Goal: Task Accomplishment & Management: Use online tool/utility

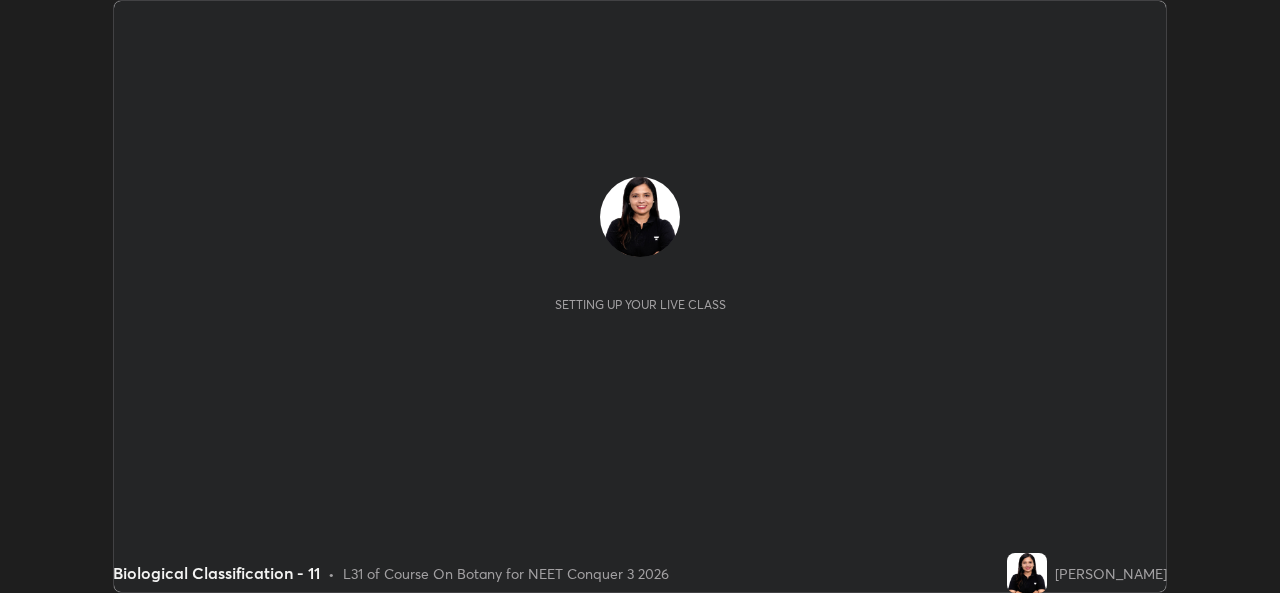
scroll to position [593, 1279]
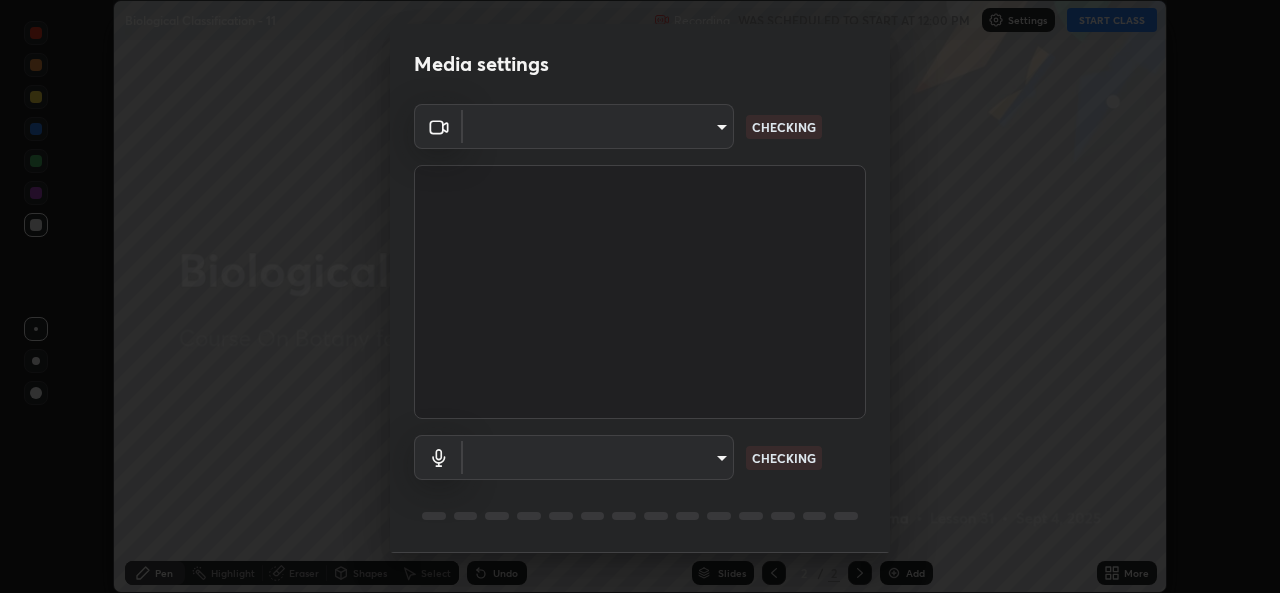
type input "9788daf0cbf52dd0d374ba9f0d4f11576c03820bc15fcf9a4a11f890b69d92bf"
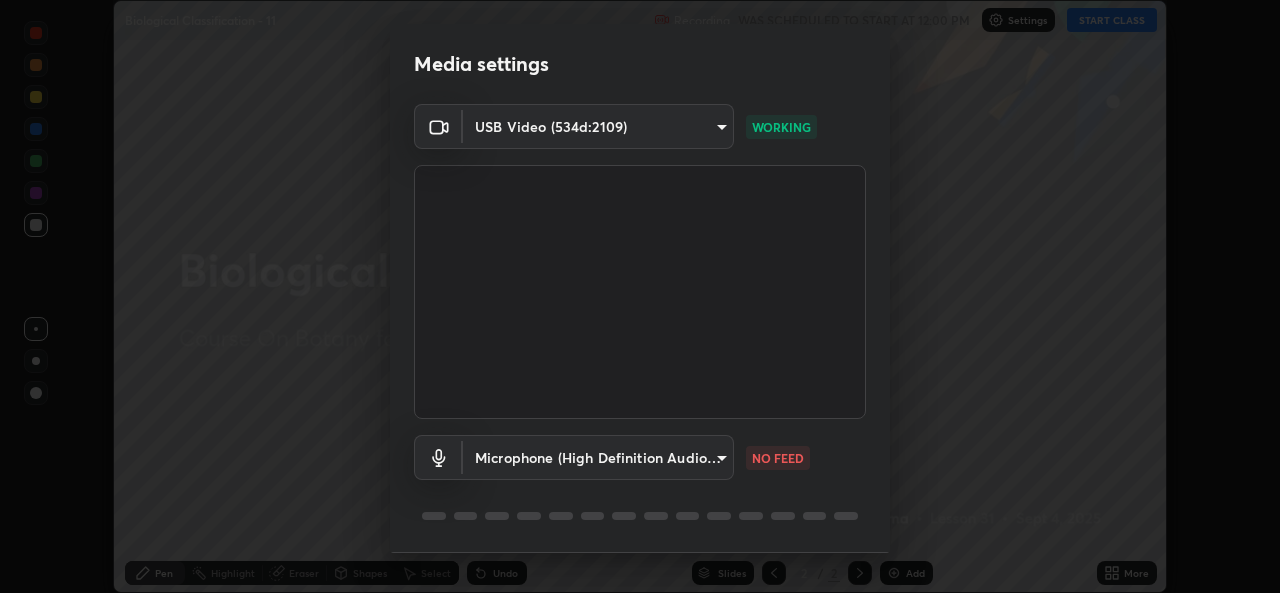
click at [701, 461] on body "Erase all Biological Classification - 11 Recording WAS SCHEDULED TO START AT 12…" at bounding box center [640, 296] width 1280 height 593
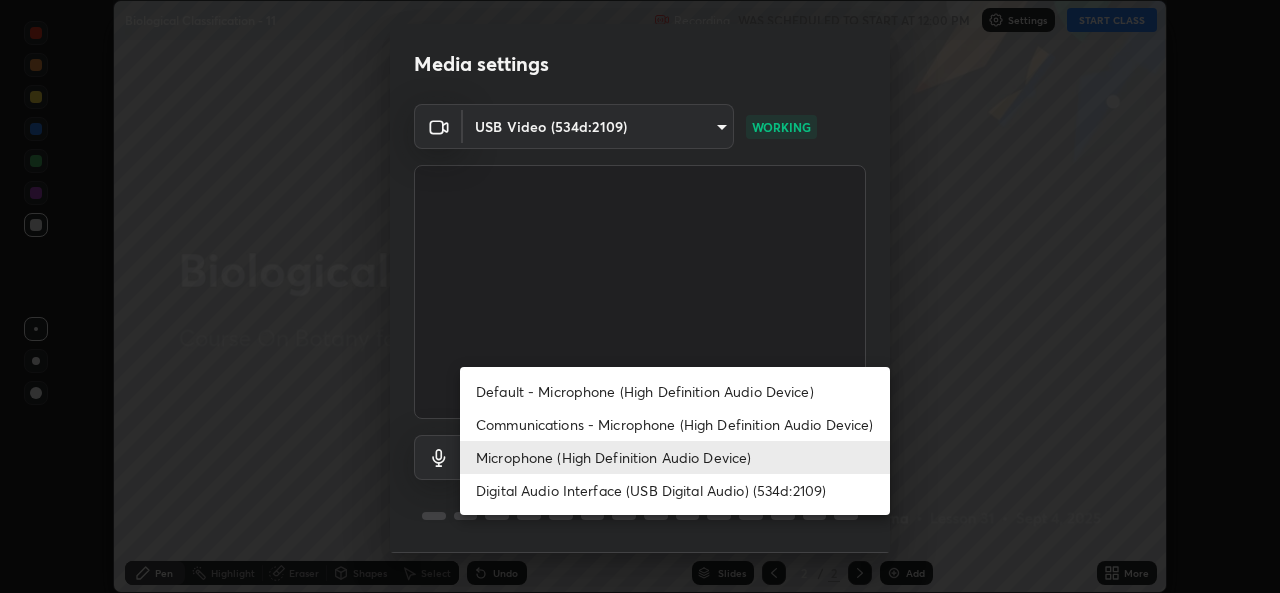
click at [617, 390] on li "Default - Microphone (High Definition Audio Device)" at bounding box center [675, 391] width 430 height 33
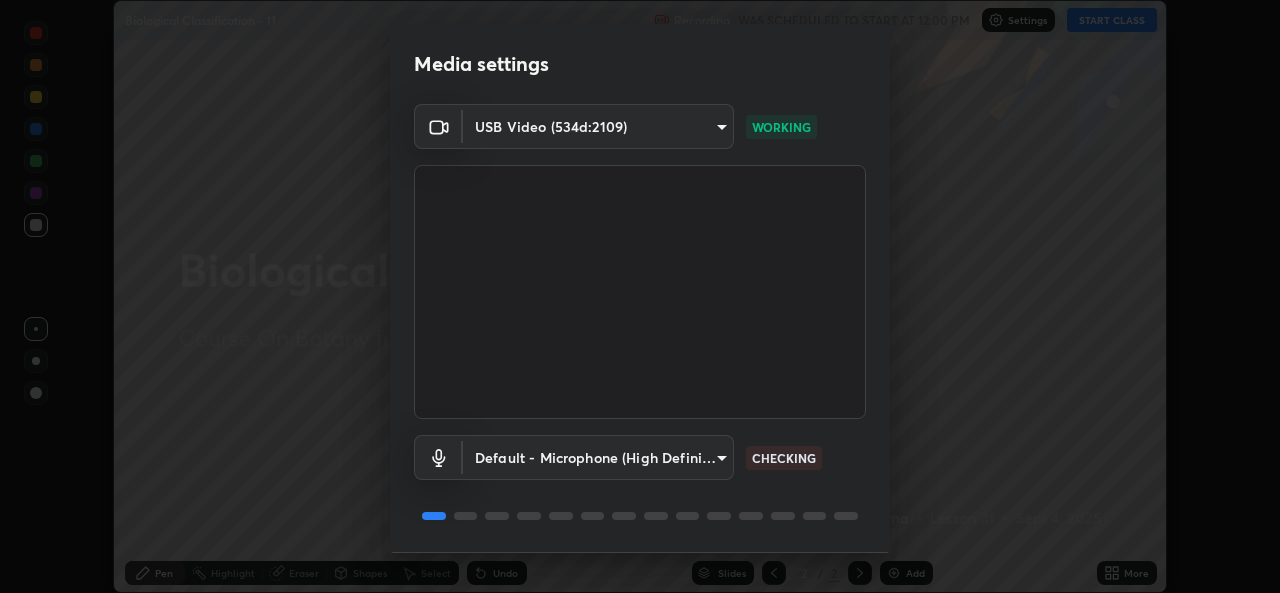
click at [620, 466] on body "Erase all Biological Classification - 11 Recording WAS SCHEDULED TO START AT 12…" at bounding box center [640, 296] width 1280 height 593
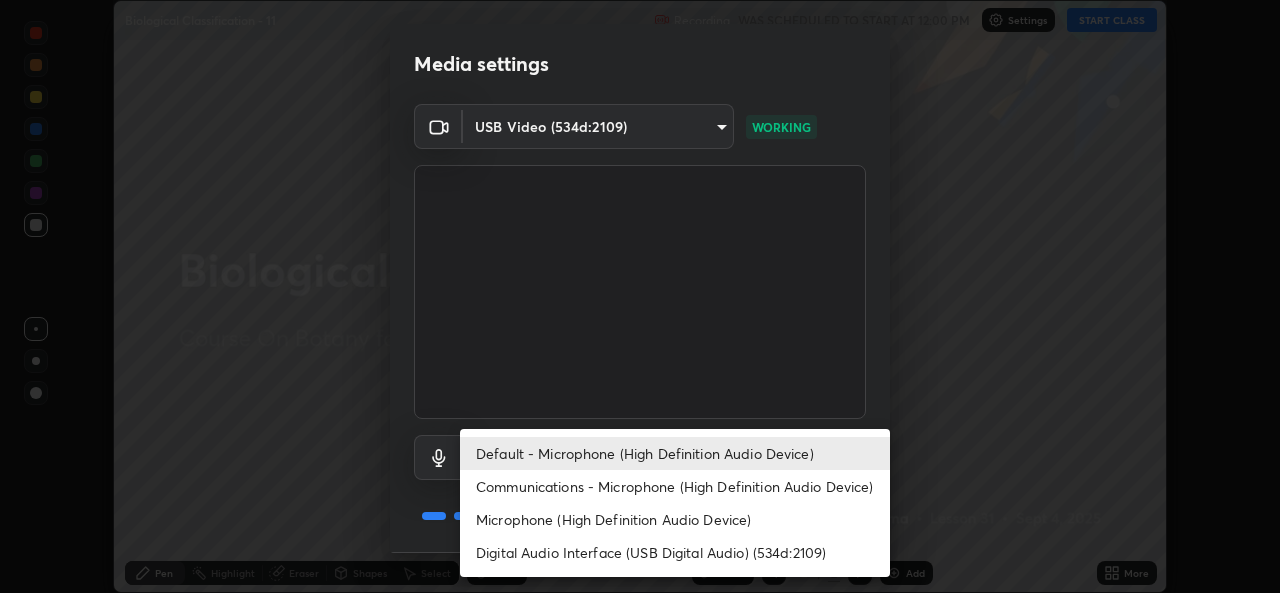
click at [603, 514] on li "Microphone (High Definition Audio Device)" at bounding box center [675, 519] width 430 height 33
type input "345f5d8304a1ab30e3d14ed5696ced08ebab0189725ef91838db04cd8f5619d4"
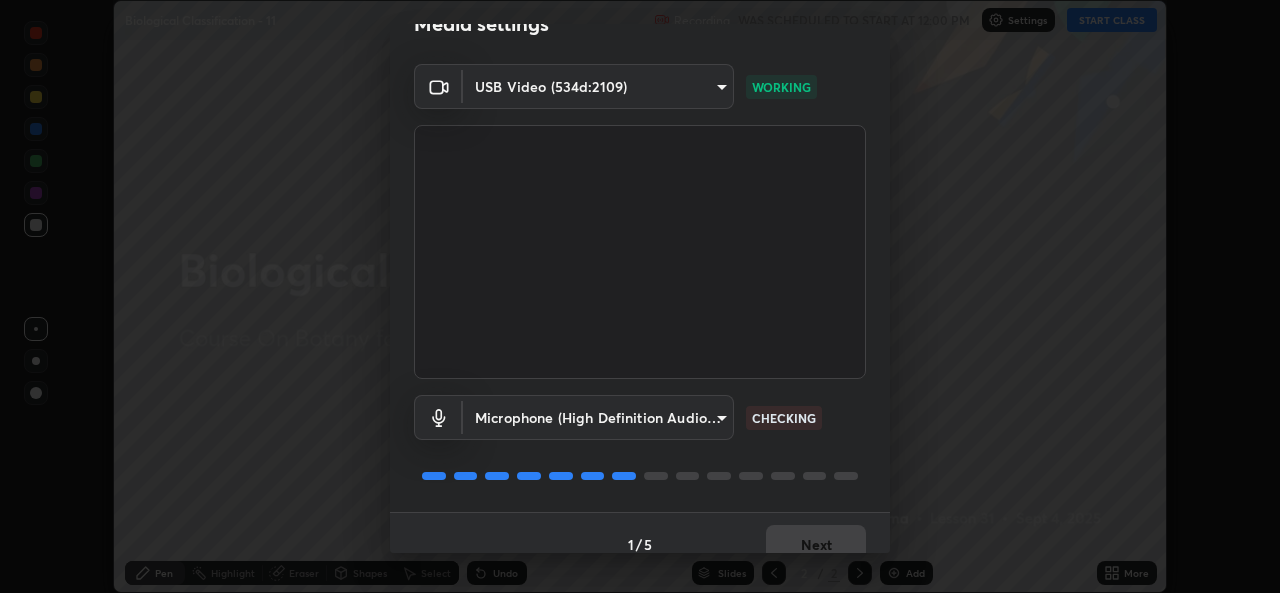
scroll to position [48, 0]
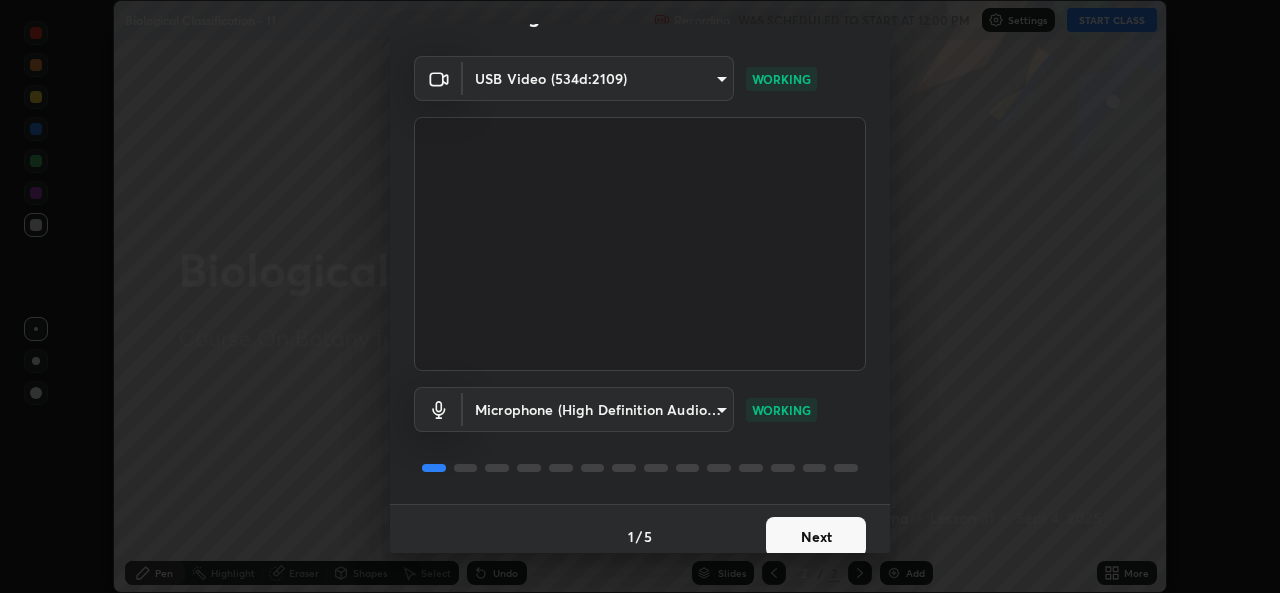
click at [815, 533] on button "Next" at bounding box center [816, 537] width 100 height 40
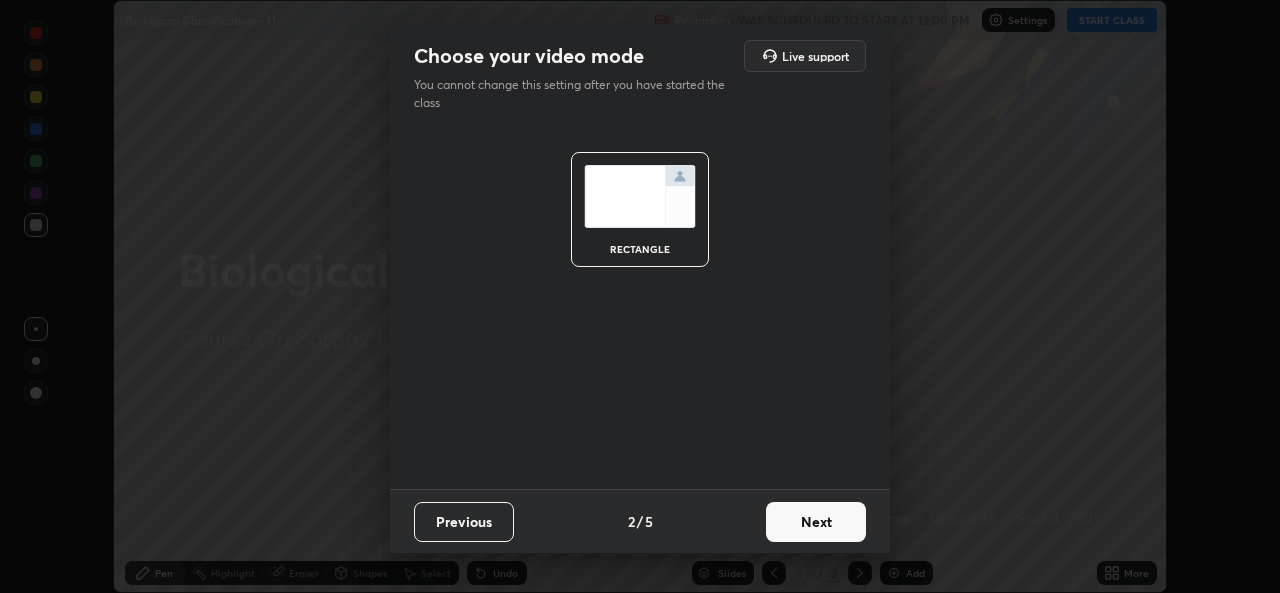
scroll to position [0, 0]
click at [813, 534] on button "Next" at bounding box center [816, 522] width 100 height 40
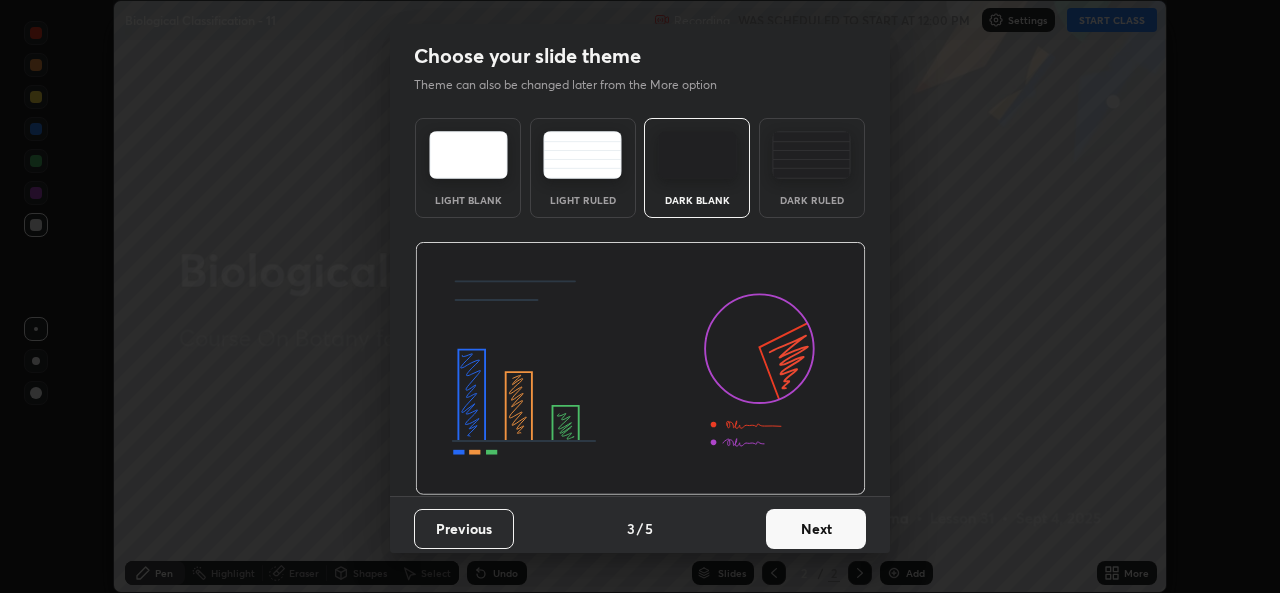
click at [813, 532] on button "Next" at bounding box center [816, 529] width 100 height 40
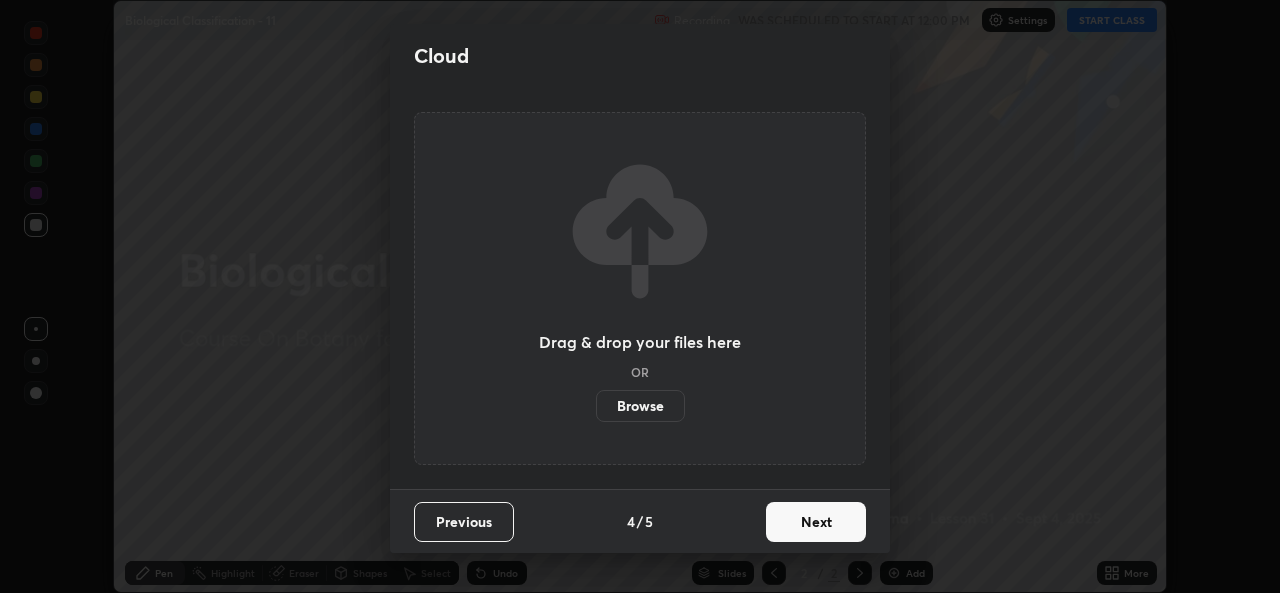
click at [811, 532] on button "Next" at bounding box center [816, 522] width 100 height 40
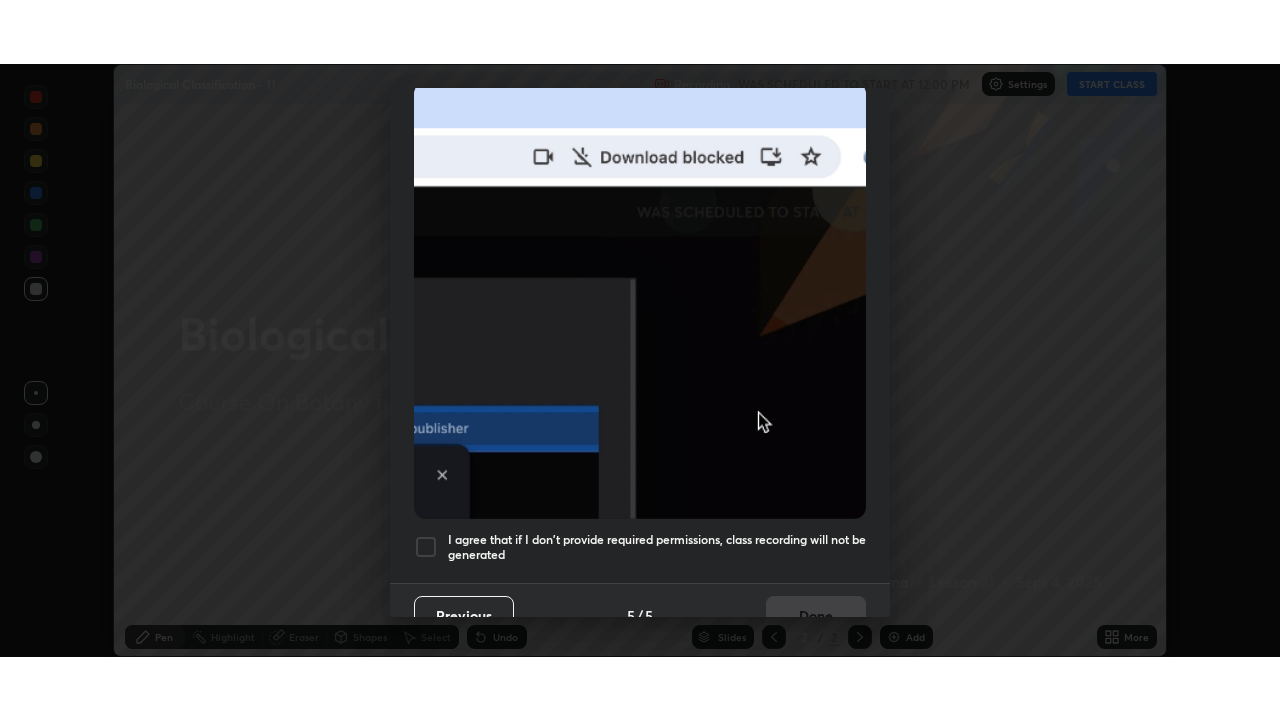
scroll to position [471, 0]
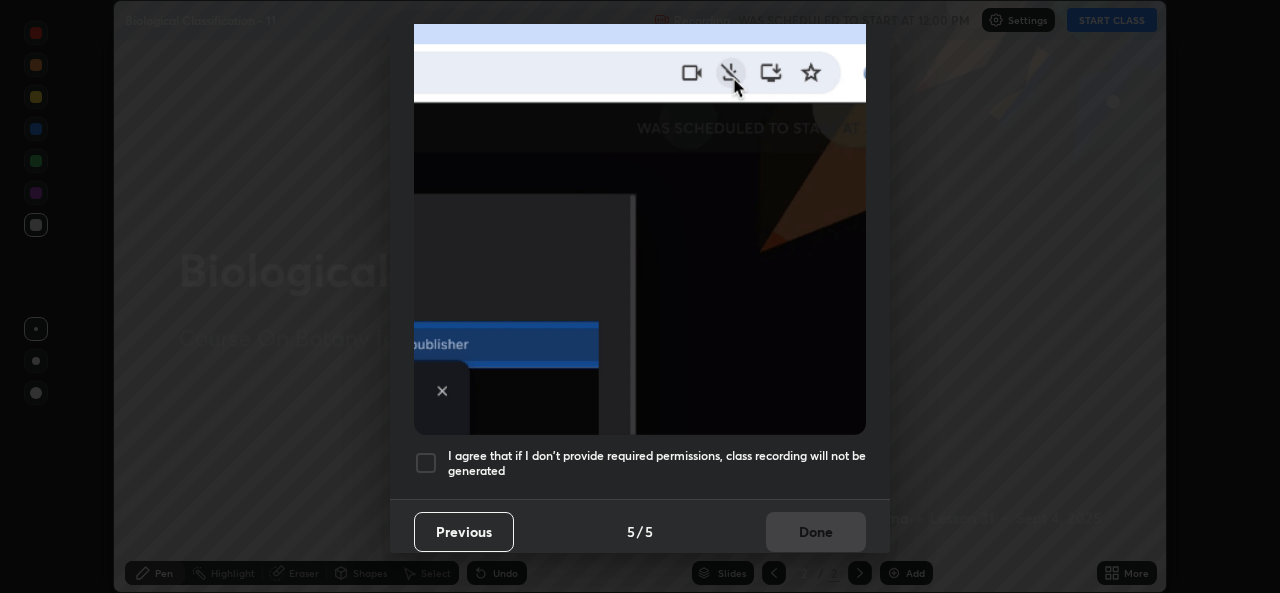
click at [418, 458] on div at bounding box center [426, 463] width 24 height 24
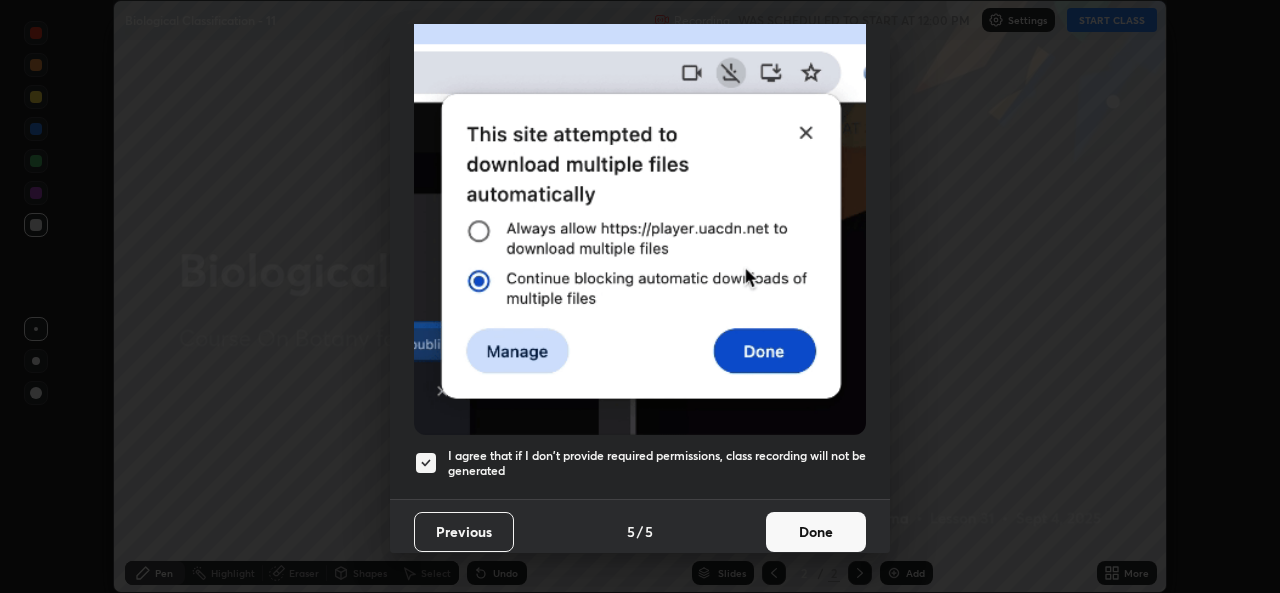
click at [826, 515] on button "Done" at bounding box center [816, 532] width 100 height 40
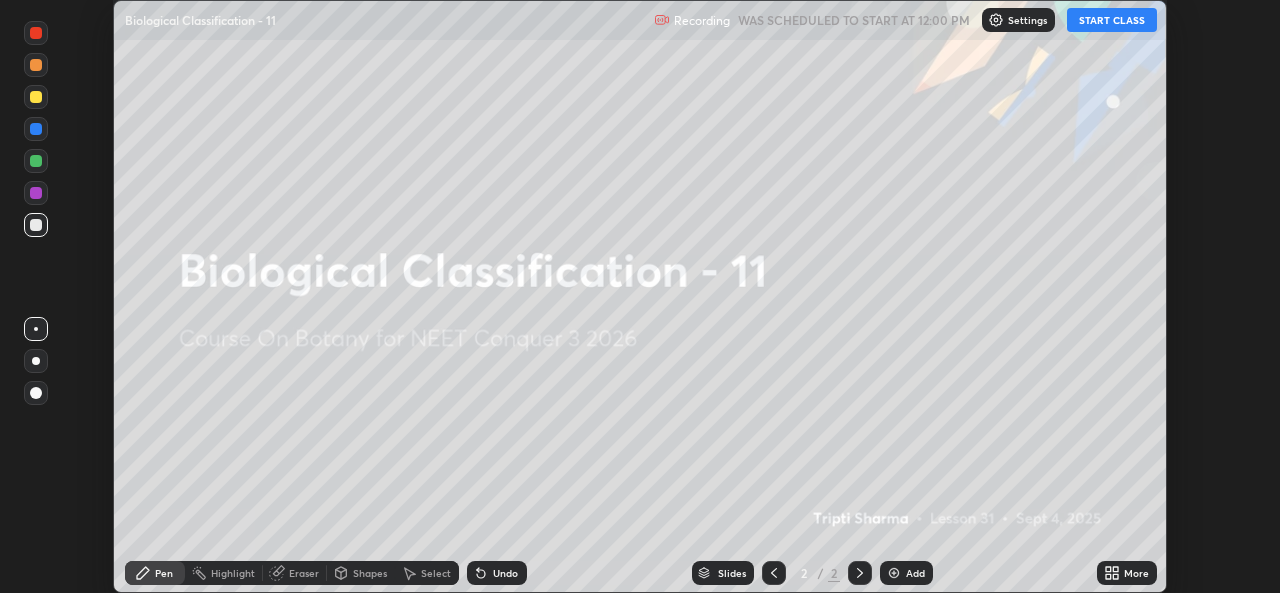
click at [1111, 27] on button "START CLASS" at bounding box center [1112, 20] width 90 height 24
click at [1124, 568] on div "More" at bounding box center [1136, 573] width 25 height 10
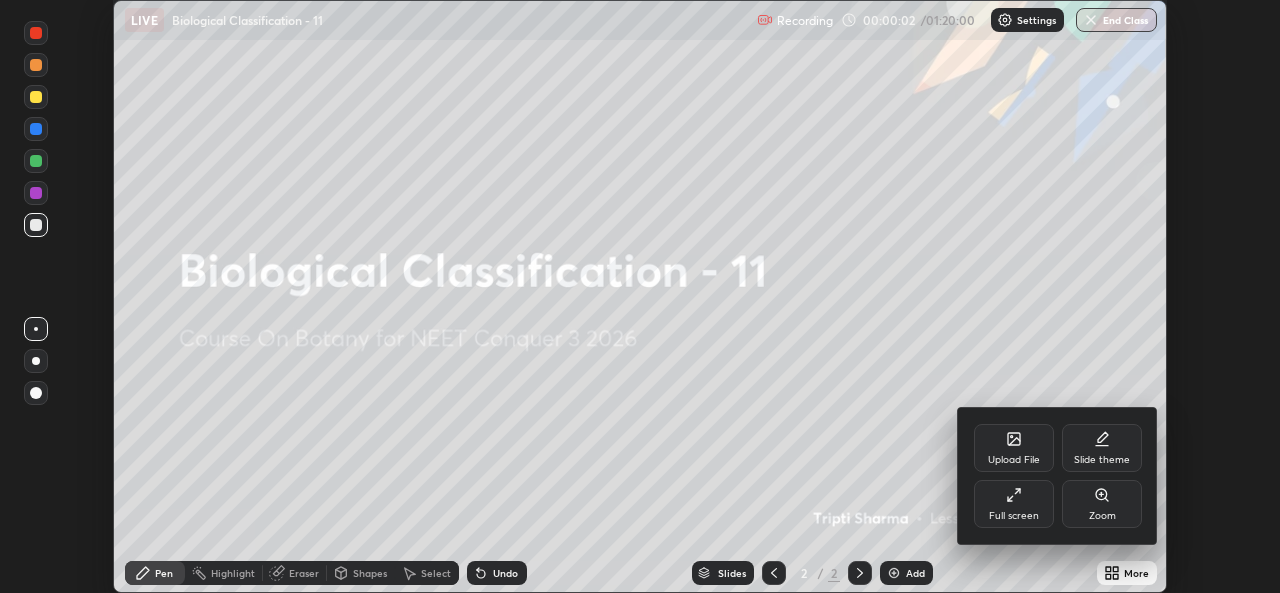
click at [1017, 506] on div "Full screen" at bounding box center [1014, 504] width 80 height 48
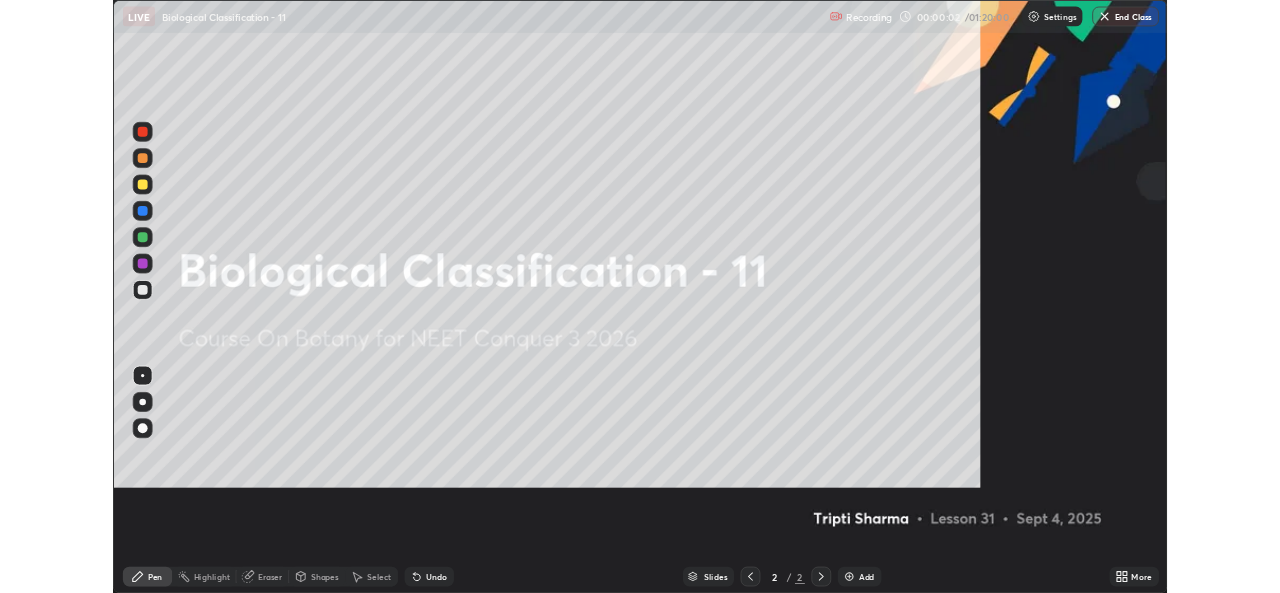
scroll to position [720, 1280]
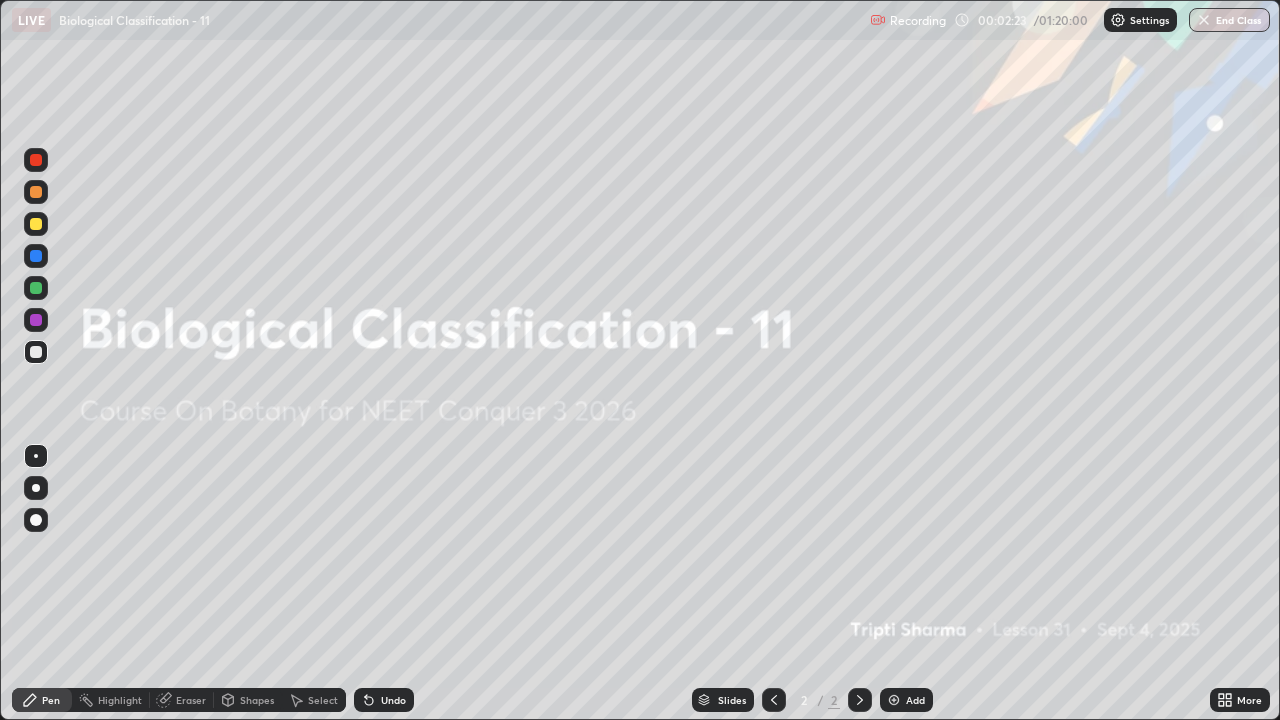
click at [906, 592] on div "Add" at bounding box center [915, 700] width 19 height 10
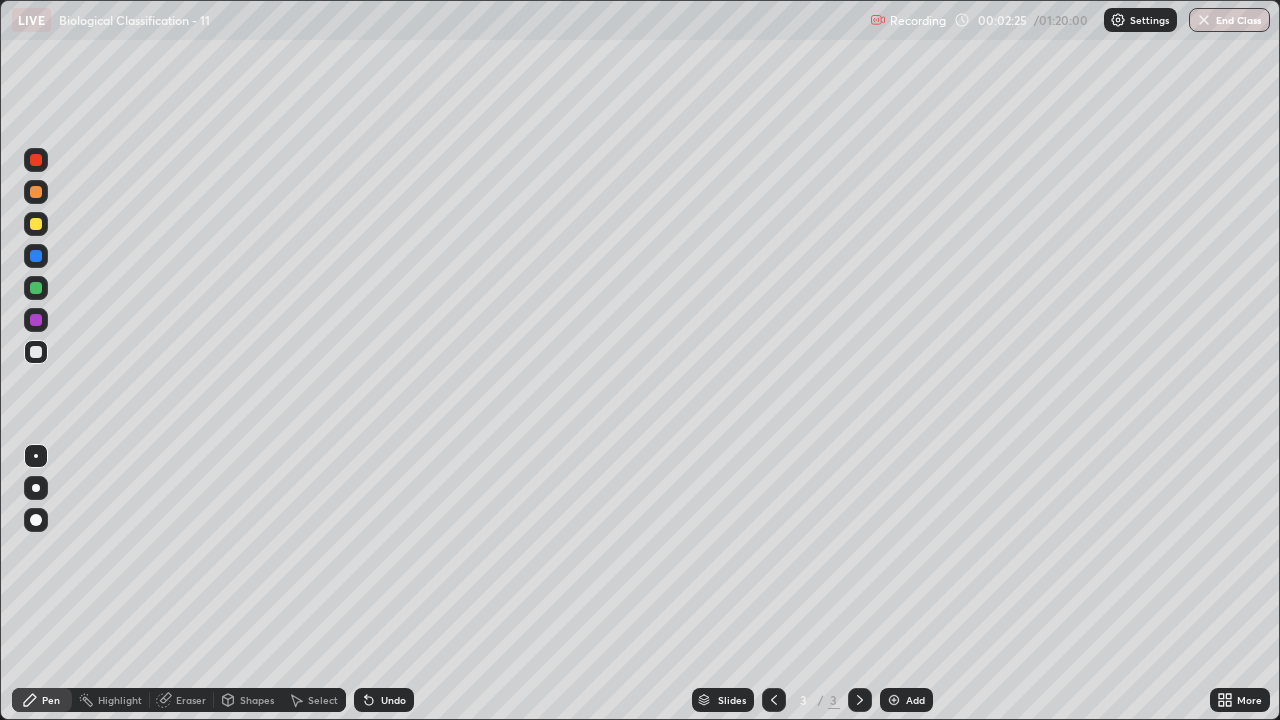
click at [36, 289] on div at bounding box center [36, 288] width 12 height 12
click at [367, 592] on icon at bounding box center [369, 701] width 8 height 8
click at [33, 522] on div at bounding box center [36, 520] width 12 height 12
click at [45, 360] on div at bounding box center [36, 352] width 24 height 24
click at [40, 290] on div at bounding box center [36, 288] width 12 height 12
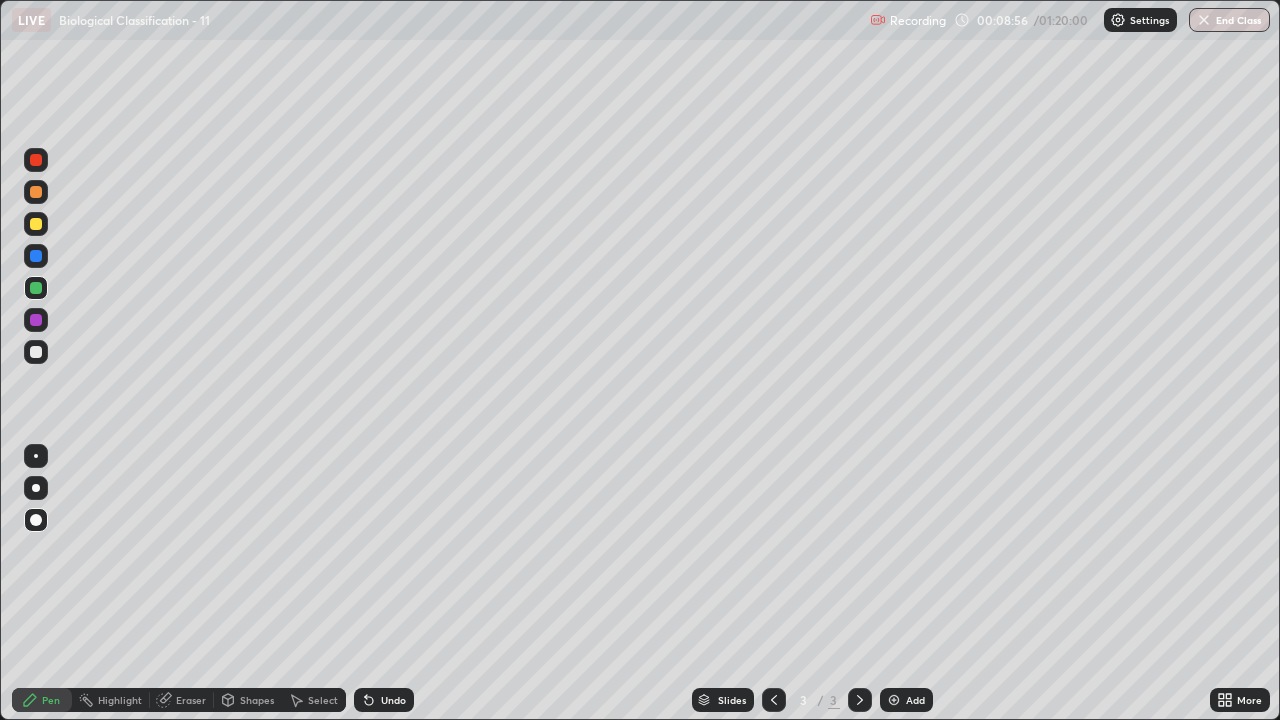
click at [918, 592] on div "Add" at bounding box center [915, 700] width 19 height 10
click at [38, 199] on div at bounding box center [36, 192] width 24 height 24
click at [37, 227] on div at bounding box center [36, 224] width 12 height 12
click at [388, 592] on div "Undo" at bounding box center [384, 700] width 60 height 24
click at [381, 592] on div "Undo" at bounding box center [393, 700] width 25 height 10
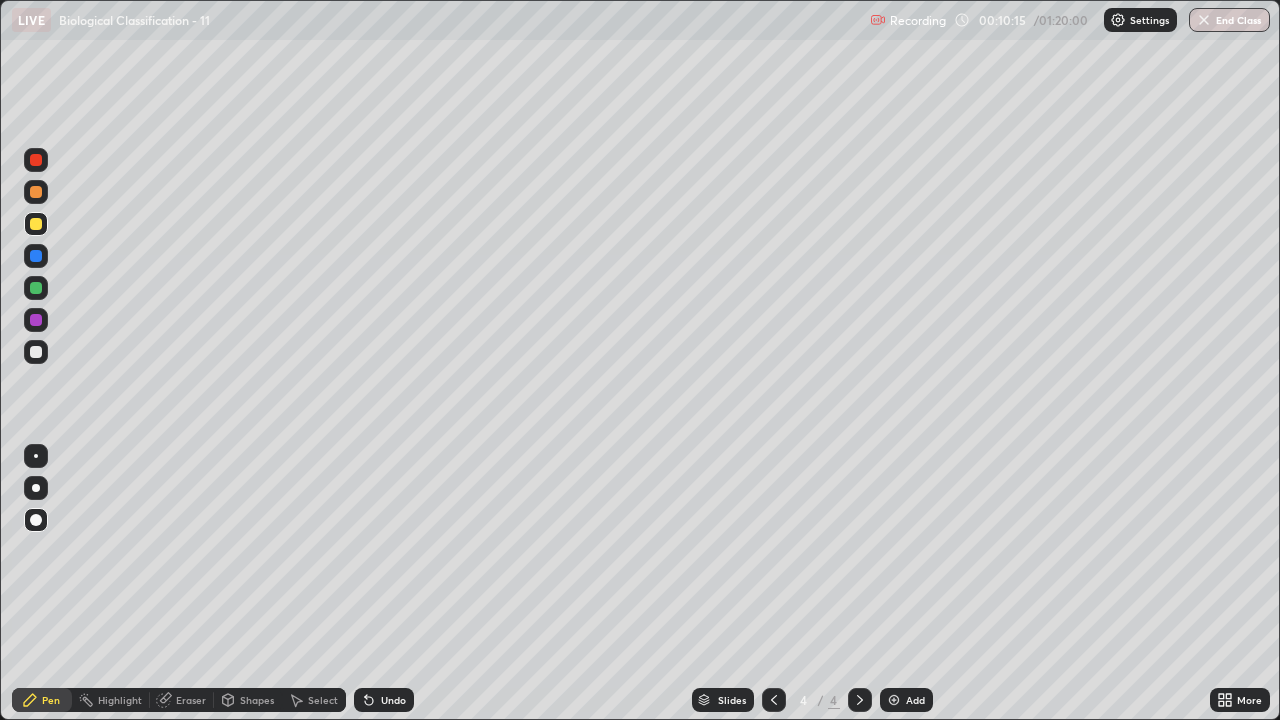
click at [381, 592] on div "Undo" at bounding box center [393, 700] width 25 height 10
click at [395, 592] on div "Undo" at bounding box center [393, 700] width 25 height 10
click at [384, 592] on div "Undo" at bounding box center [393, 700] width 25 height 10
click at [383, 592] on div "Undo" at bounding box center [393, 700] width 25 height 10
click at [47, 357] on div at bounding box center [36, 352] width 24 height 24
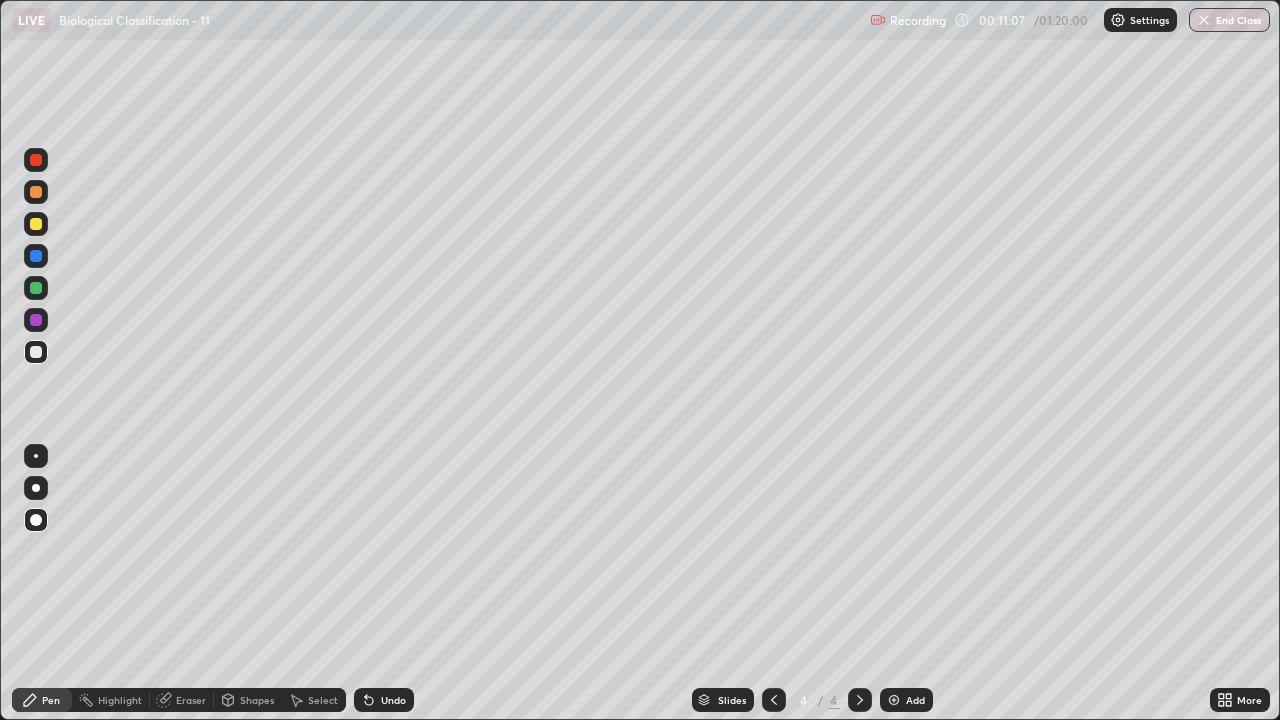
click at [36, 488] on div at bounding box center [36, 488] width 8 height 8
click at [396, 592] on div "Undo" at bounding box center [393, 700] width 25 height 10
click at [32, 289] on div at bounding box center [36, 288] width 12 height 12
click at [913, 592] on div "Add" at bounding box center [915, 700] width 19 height 10
click at [44, 231] on div at bounding box center [36, 224] width 24 height 24
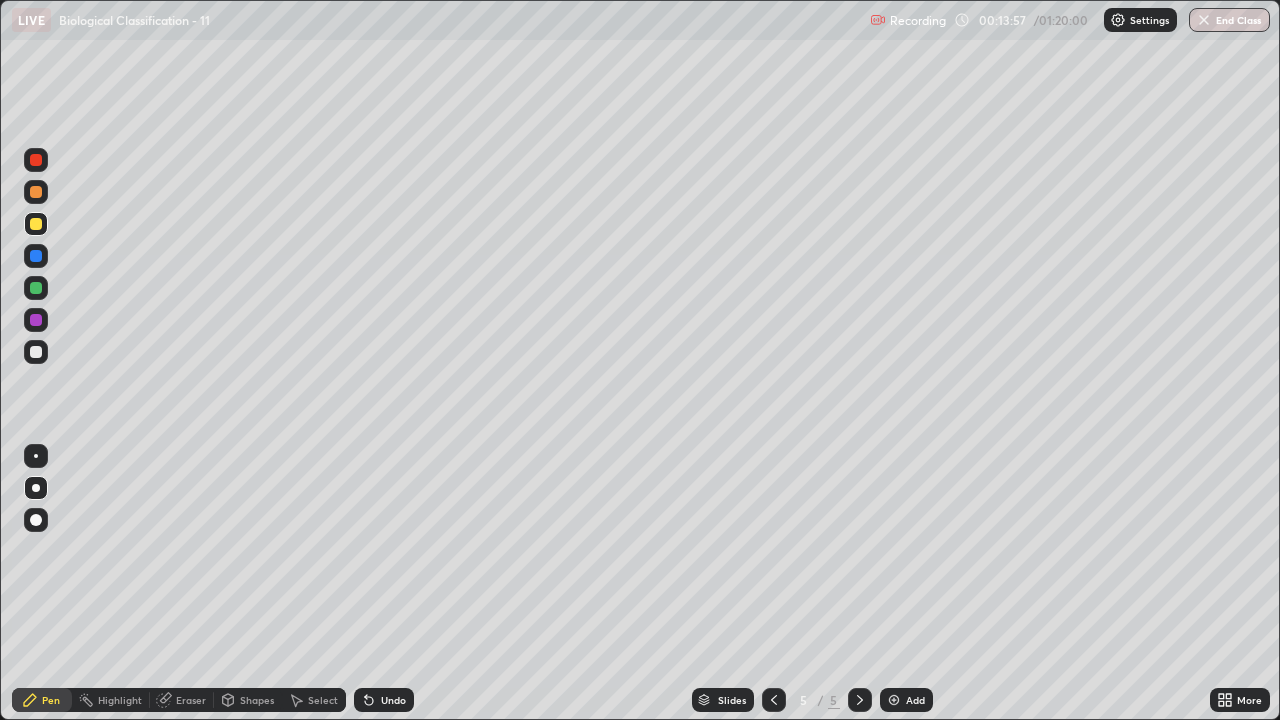
click at [34, 522] on div at bounding box center [36, 520] width 12 height 12
click at [37, 352] on div at bounding box center [36, 352] width 12 height 12
click at [38, 231] on div at bounding box center [36, 224] width 24 height 24
click at [1223, 592] on icon at bounding box center [1221, 703] width 5 height 5
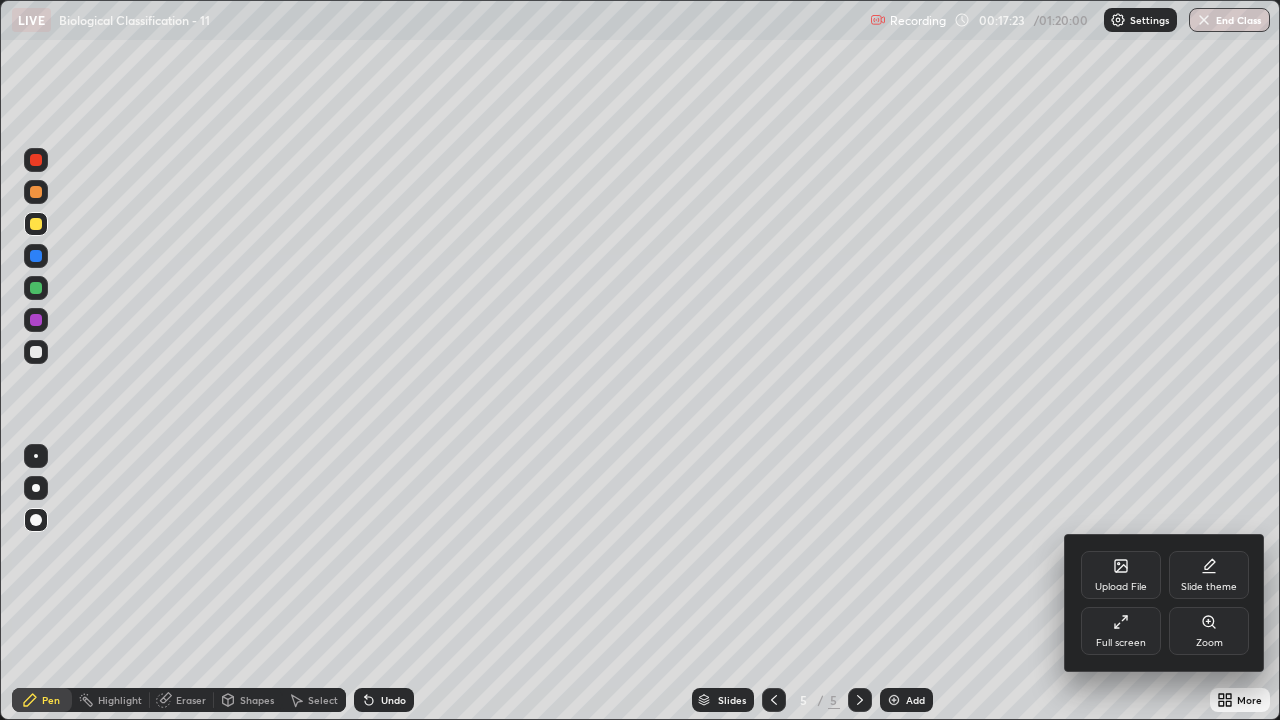
click at [1131, 592] on div "Full screen" at bounding box center [1121, 631] width 80 height 48
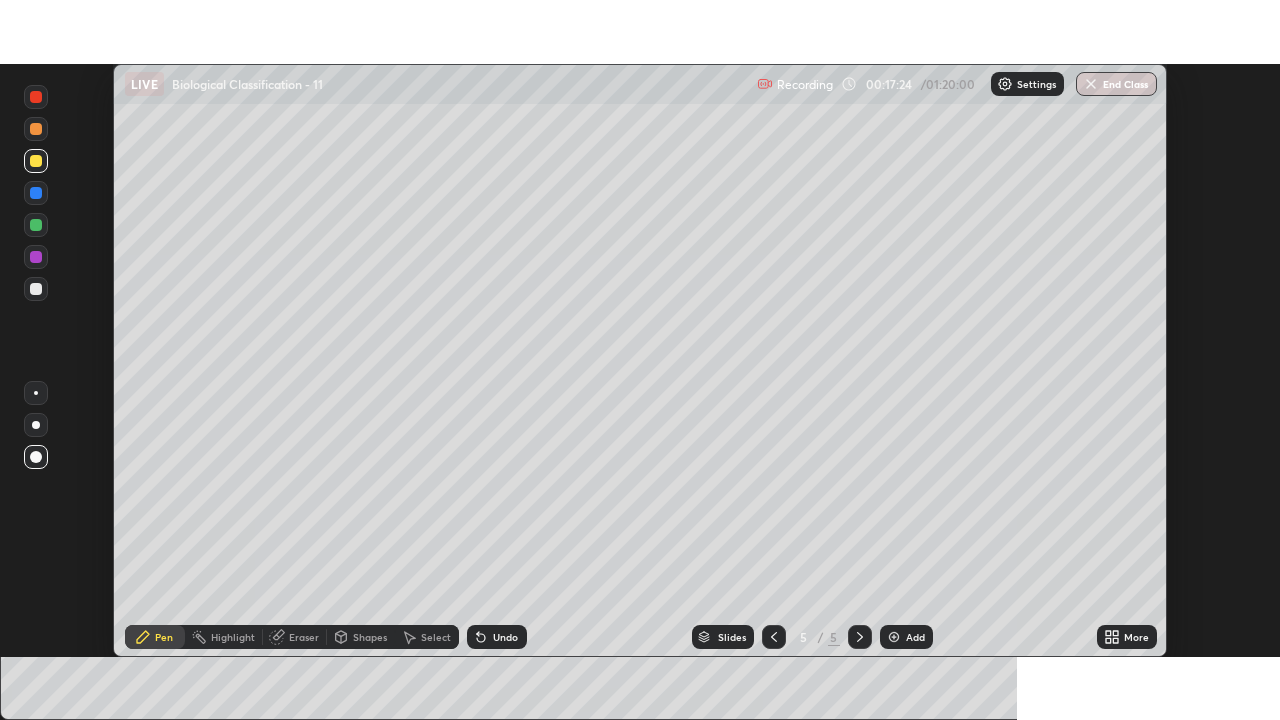
scroll to position [99392, 98705]
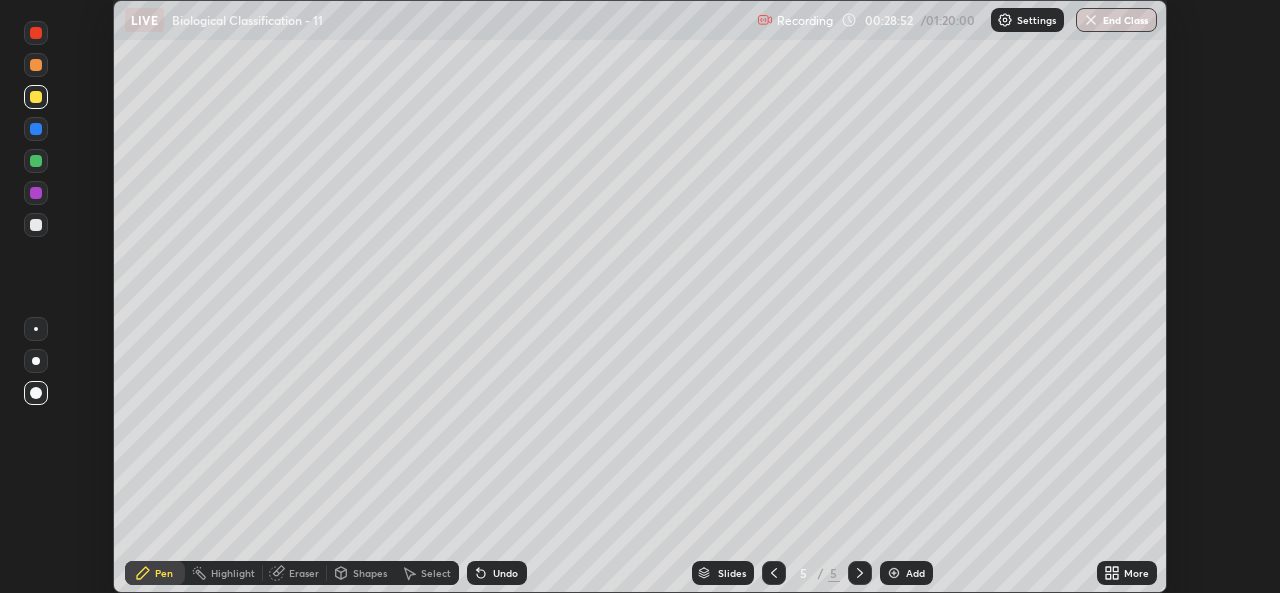
click at [1108, 569] on icon at bounding box center [1108, 569] width 5 height 5
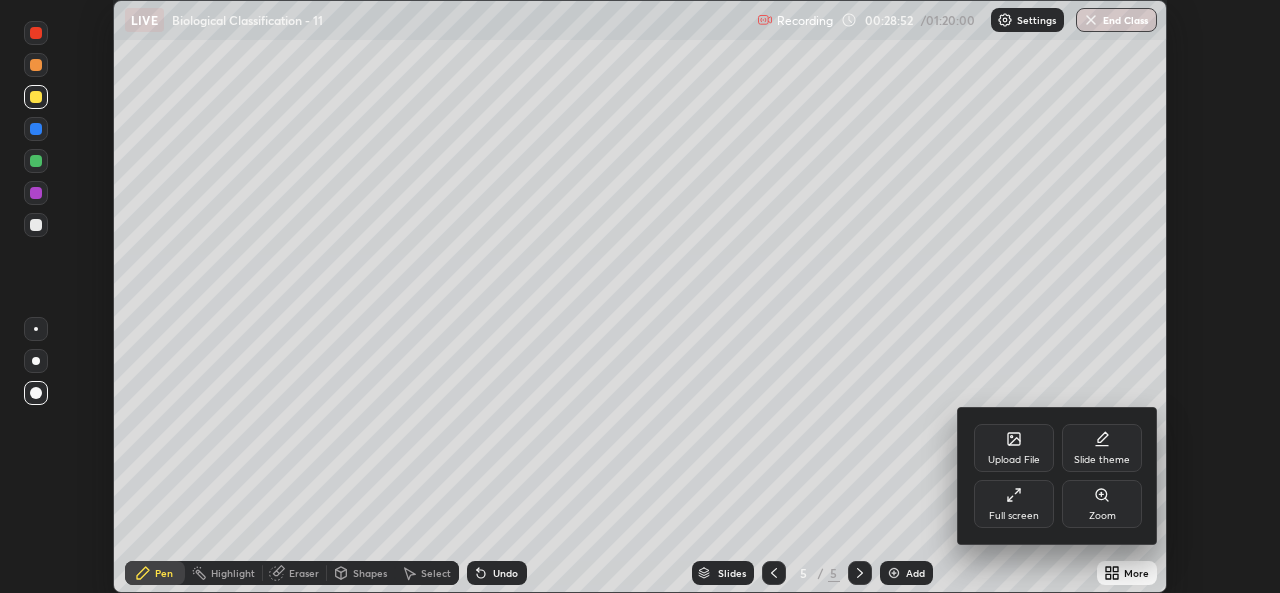
click at [1020, 502] on icon at bounding box center [1014, 495] width 16 height 16
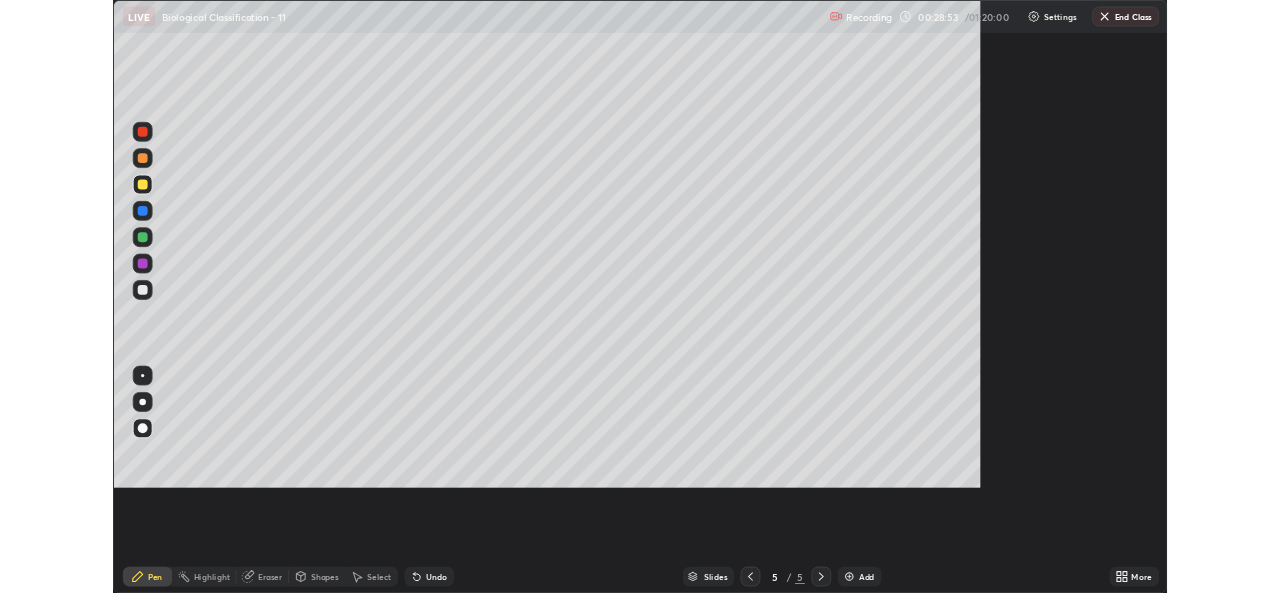
scroll to position [720, 1280]
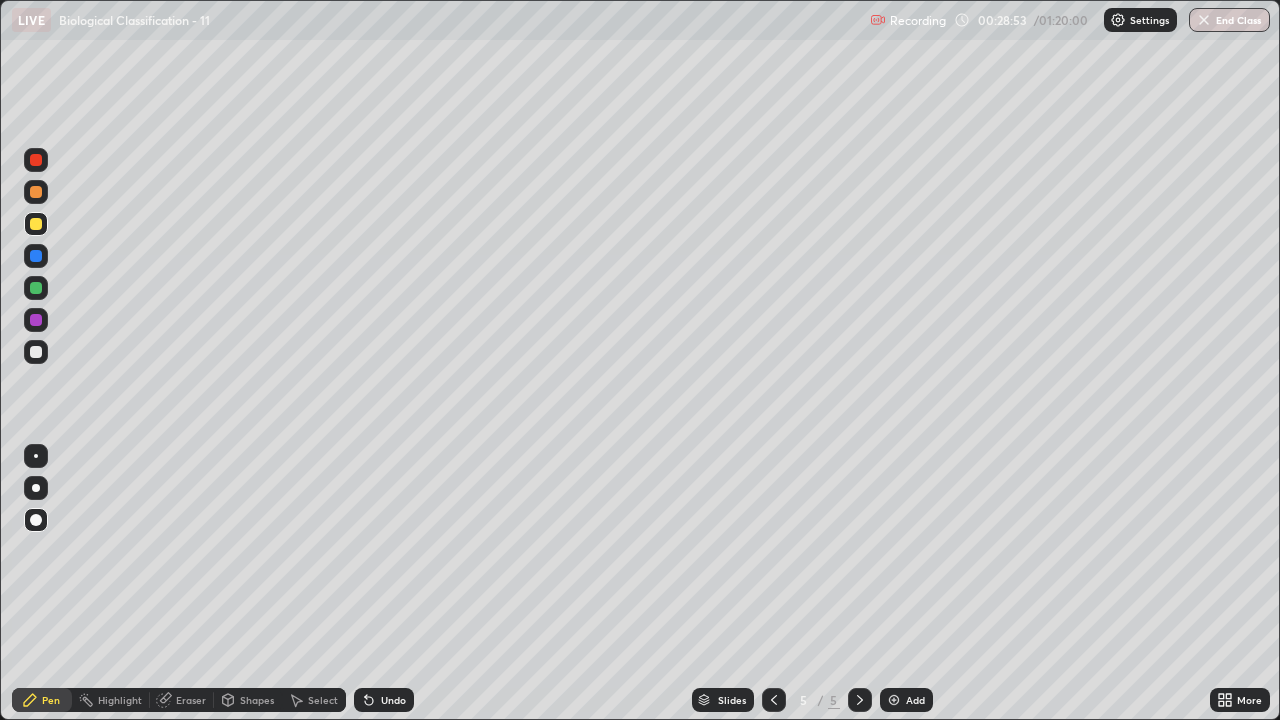
click at [893, 592] on img at bounding box center [894, 700] width 16 height 16
click at [259, 592] on div "Shapes" at bounding box center [257, 700] width 34 height 10
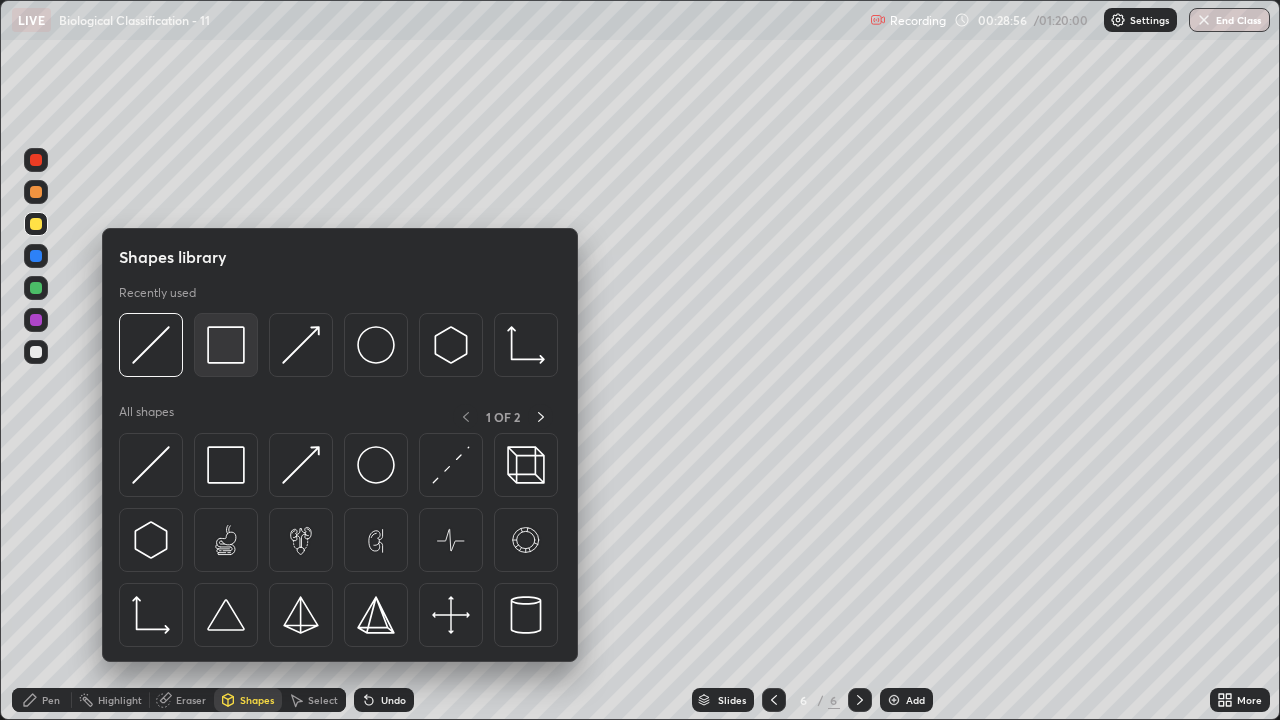
click at [226, 347] on img at bounding box center [226, 345] width 38 height 38
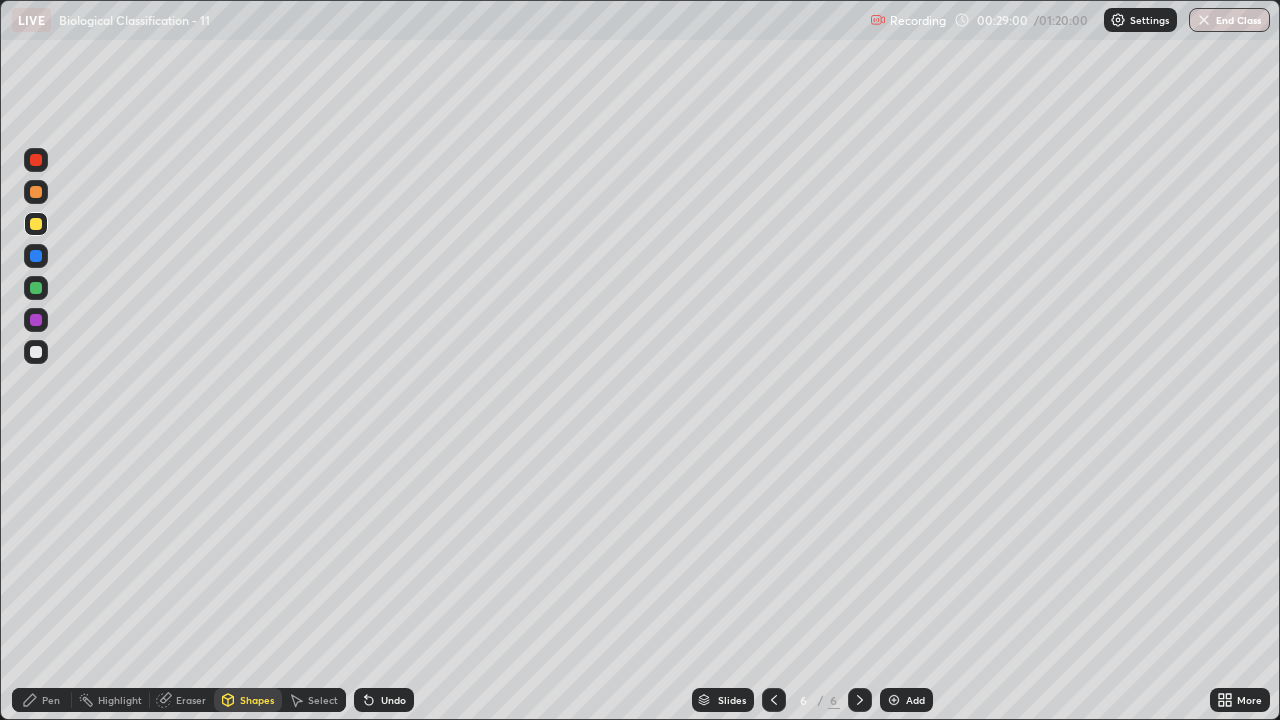
click at [56, 592] on div "Pen" at bounding box center [51, 700] width 18 height 10
click at [33, 360] on div at bounding box center [36, 352] width 24 height 24
click at [37, 288] on div at bounding box center [36, 288] width 12 height 12
click at [369, 592] on icon at bounding box center [369, 701] width 8 height 8
click at [366, 592] on icon at bounding box center [369, 701] width 8 height 8
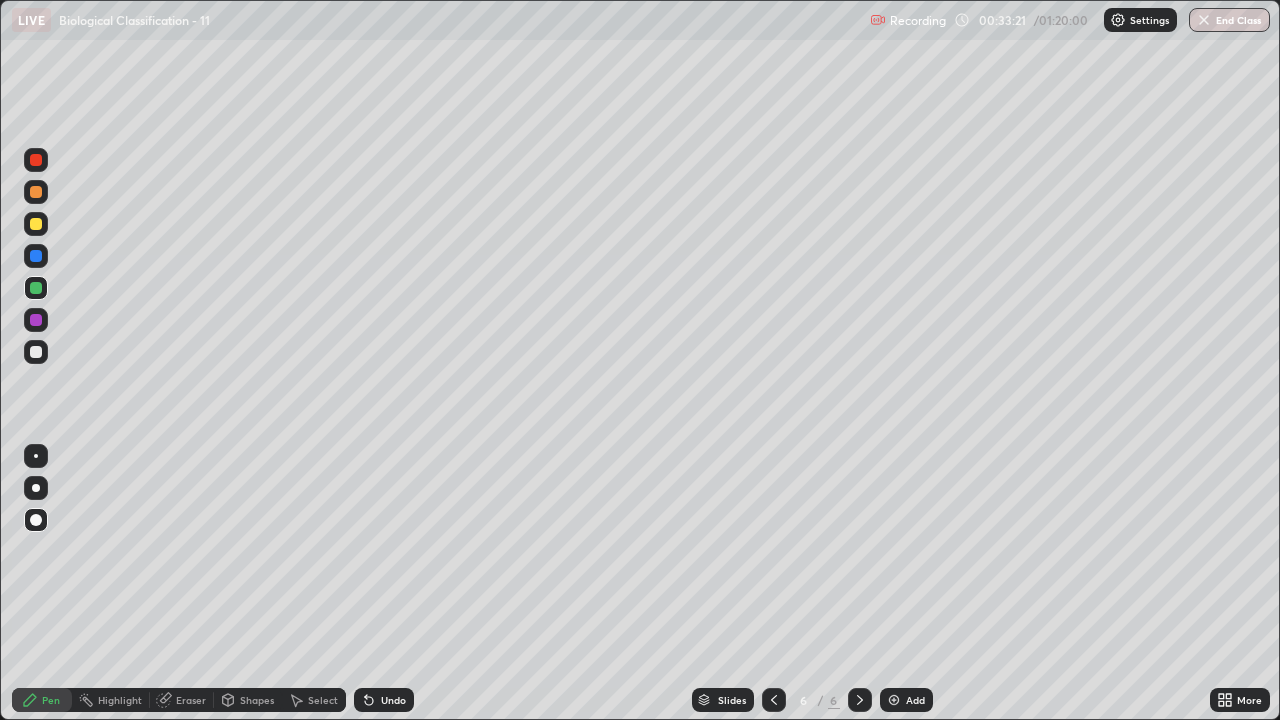
click at [910, 592] on div "Add" at bounding box center [915, 700] width 19 height 10
click at [44, 224] on div at bounding box center [36, 224] width 24 height 24
click at [41, 292] on div at bounding box center [36, 288] width 24 height 24
click at [38, 327] on div at bounding box center [36, 320] width 24 height 24
click at [37, 359] on div at bounding box center [36, 352] width 24 height 24
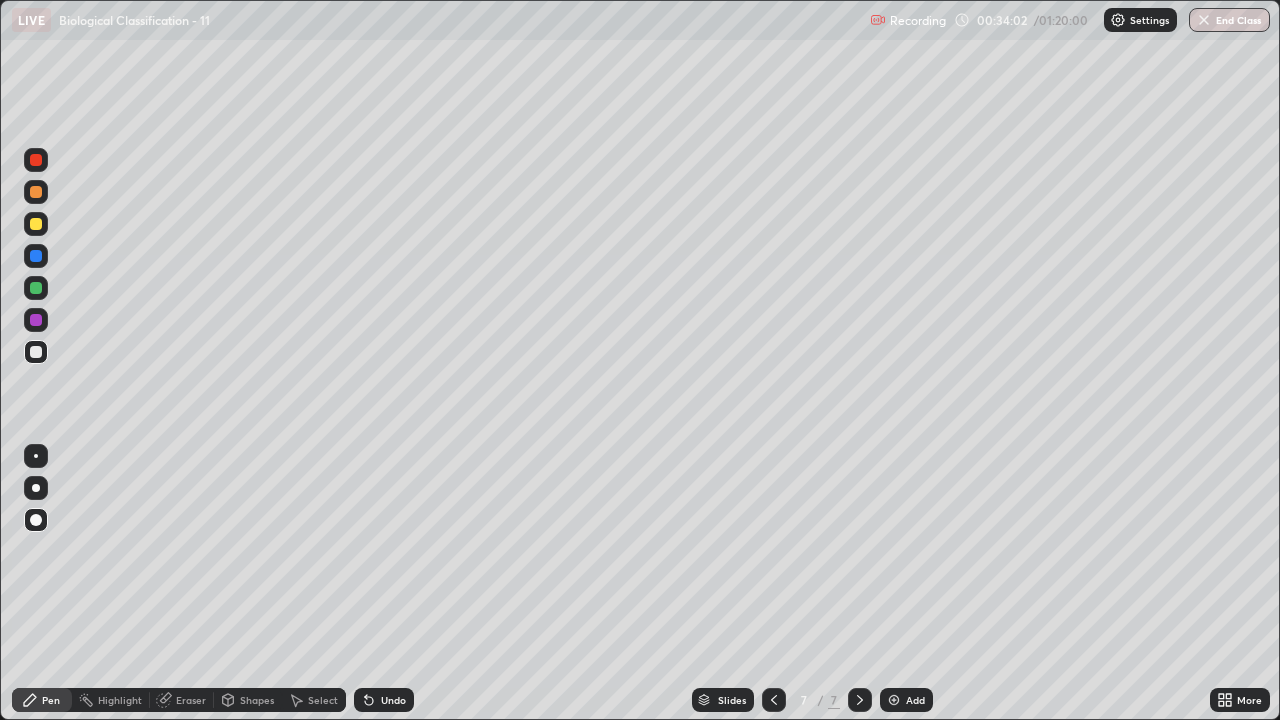
click at [372, 592] on icon at bounding box center [369, 700] width 16 height 16
click at [39, 295] on div at bounding box center [36, 288] width 24 height 24
click at [44, 227] on div at bounding box center [36, 224] width 24 height 24
click at [902, 592] on div "Add" at bounding box center [906, 700] width 53 height 24
click at [36, 193] on div at bounding box center [36, 192] width 12 height 12
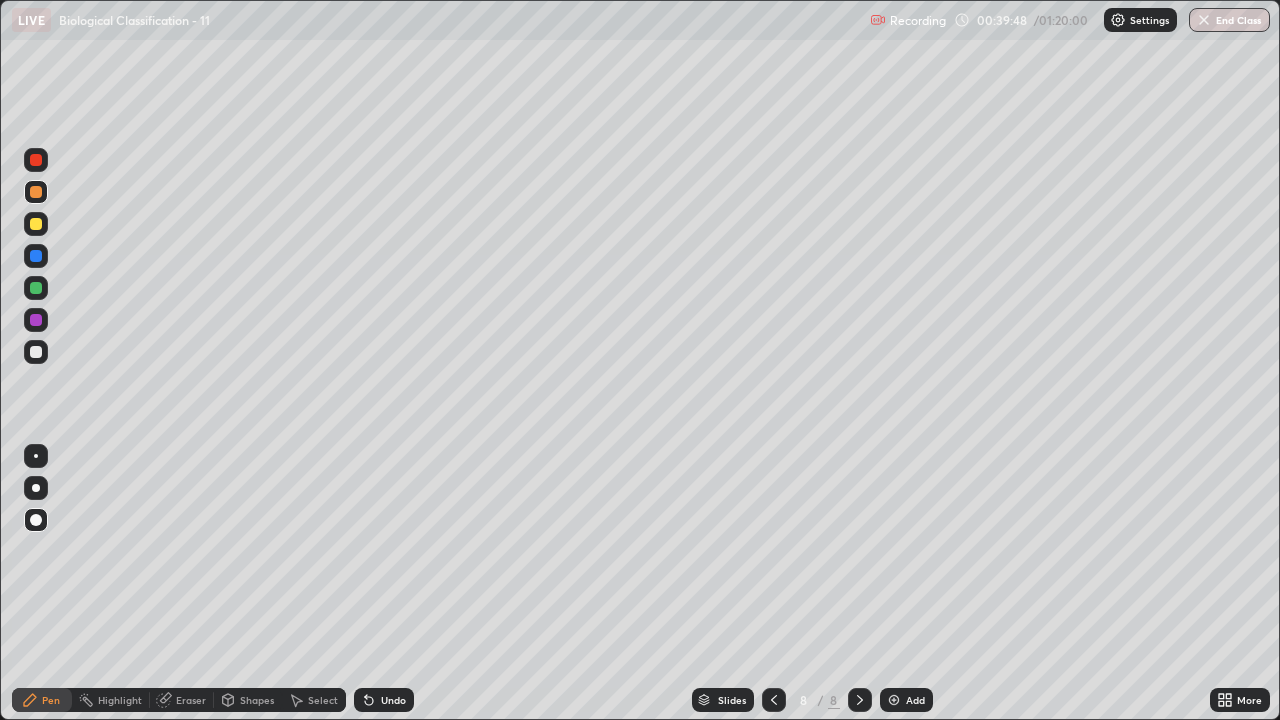
click at [43, 232] on div at bounding box center [36, 224] width 24 height 24
click at [36, 353] on div at bounding box center [36, 352] width 12 height 12
click at [921, 592] on div "Add" at bounding box center [915, 700] width 19 height 10
click at [36, 193] on div at bounding box center [36, 192] width 12 height 12
click at [37, 288] on div at bounding box center [36, 288] width 12 height 12
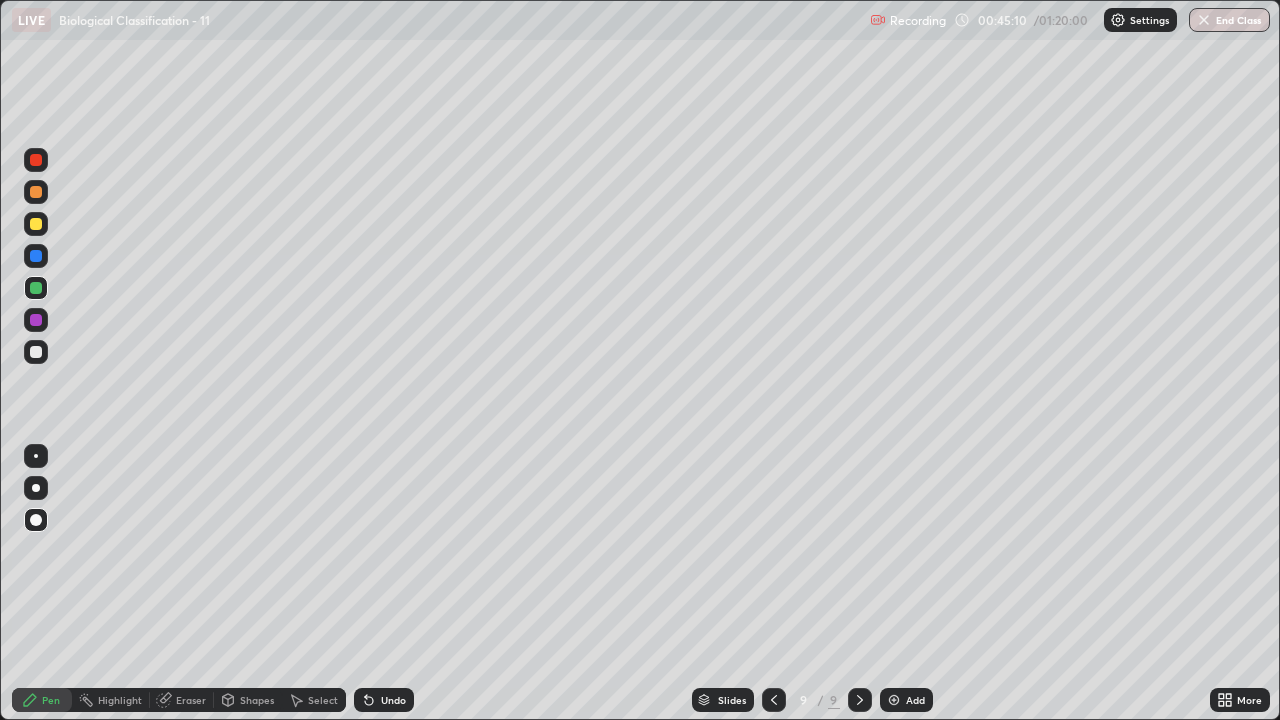
click at [253, 592] on div "Shapes" at bounding box center [257, 700] width 34 height 10
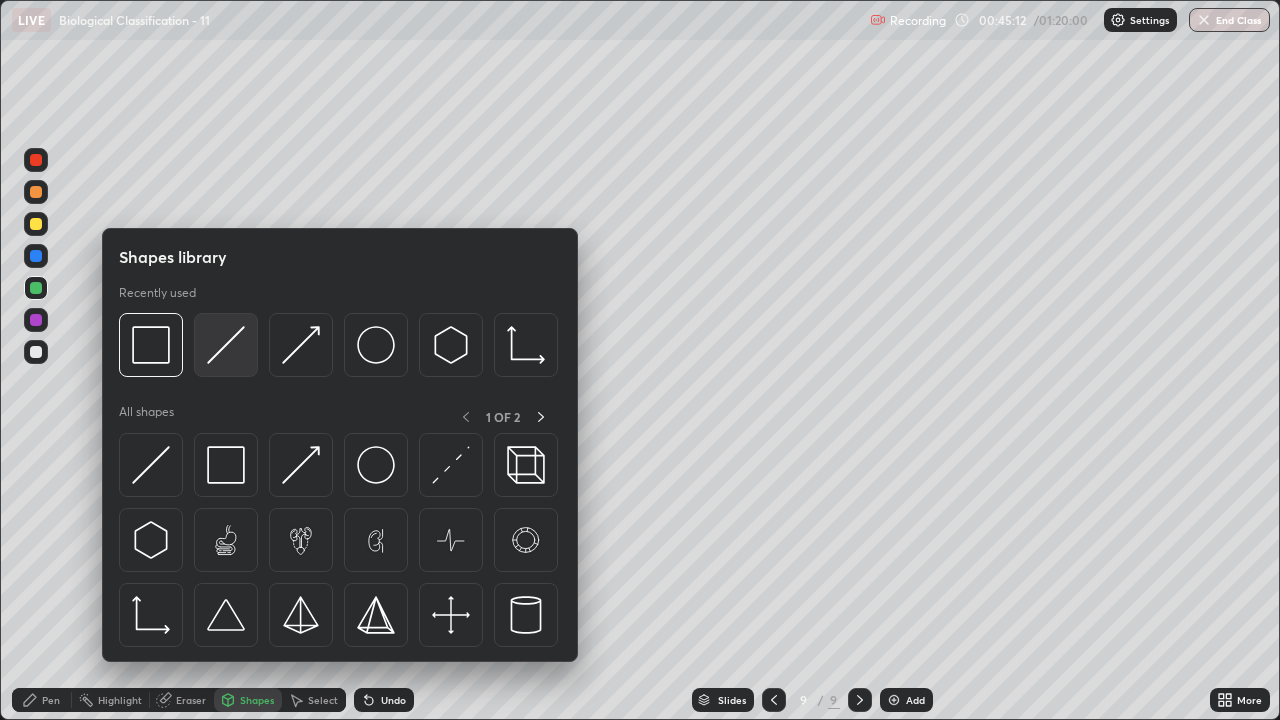
click at [232, 348] on img at bounding box center [226, 345] width 38 height 38
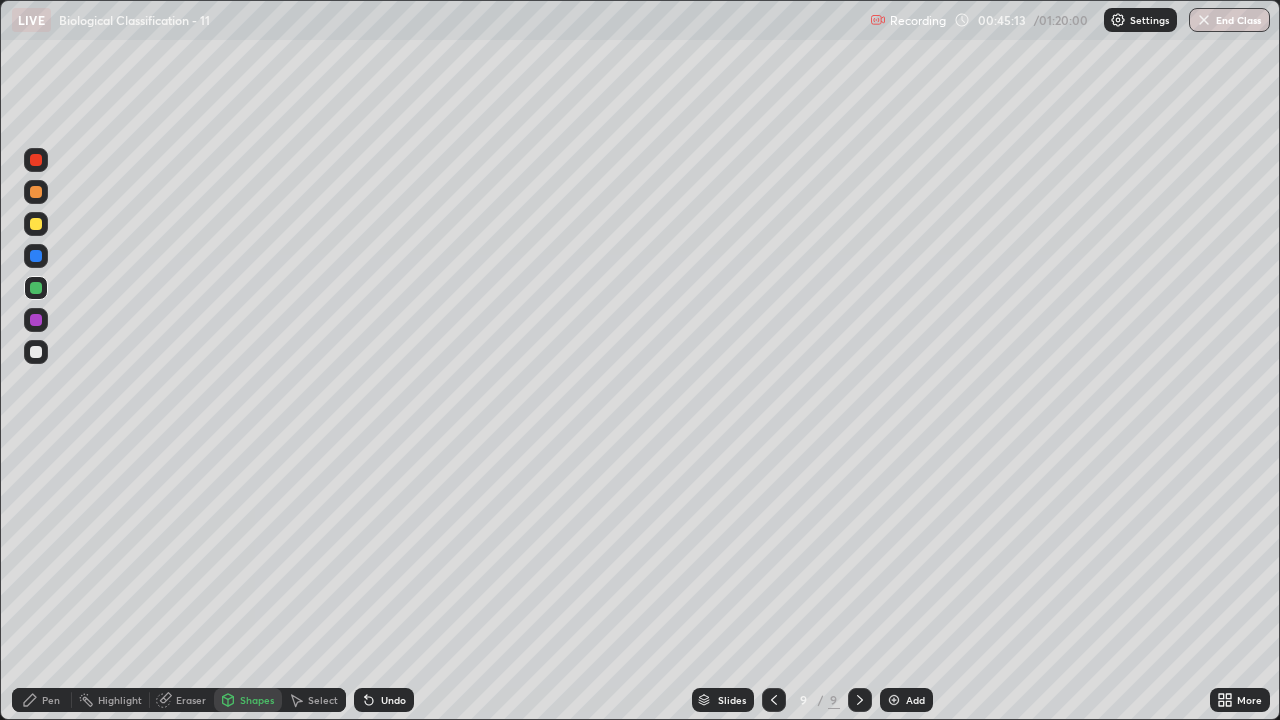
click at [43, 232] on div at bounding box center [36, 224] width 24 height 24
click at [58, 592] on div "Pen" at bounding box center [51, 700] width 18 height 10
click at [39, 199] on div at bounding box center [36, 192] width 24 height 24
click at [43, 322] on div at bounding box center [36, 320] width 24 height 24
click at [38, 194] on div at bounding box center [36, 192] width 12 height 12
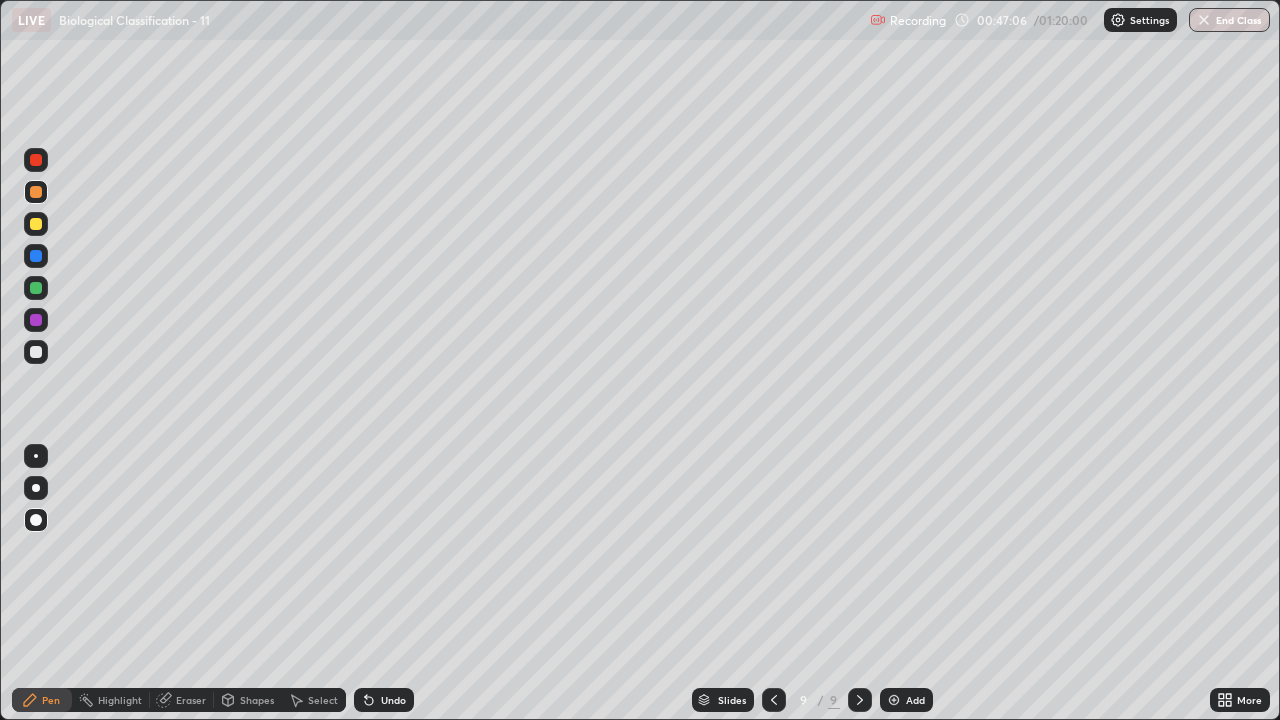
click at [36, 321] on div at bounding box center [36, 320] width 12 height 12
click at [1254, 592] on div "More" at bounding box center [1249, 700] width 25 height 10
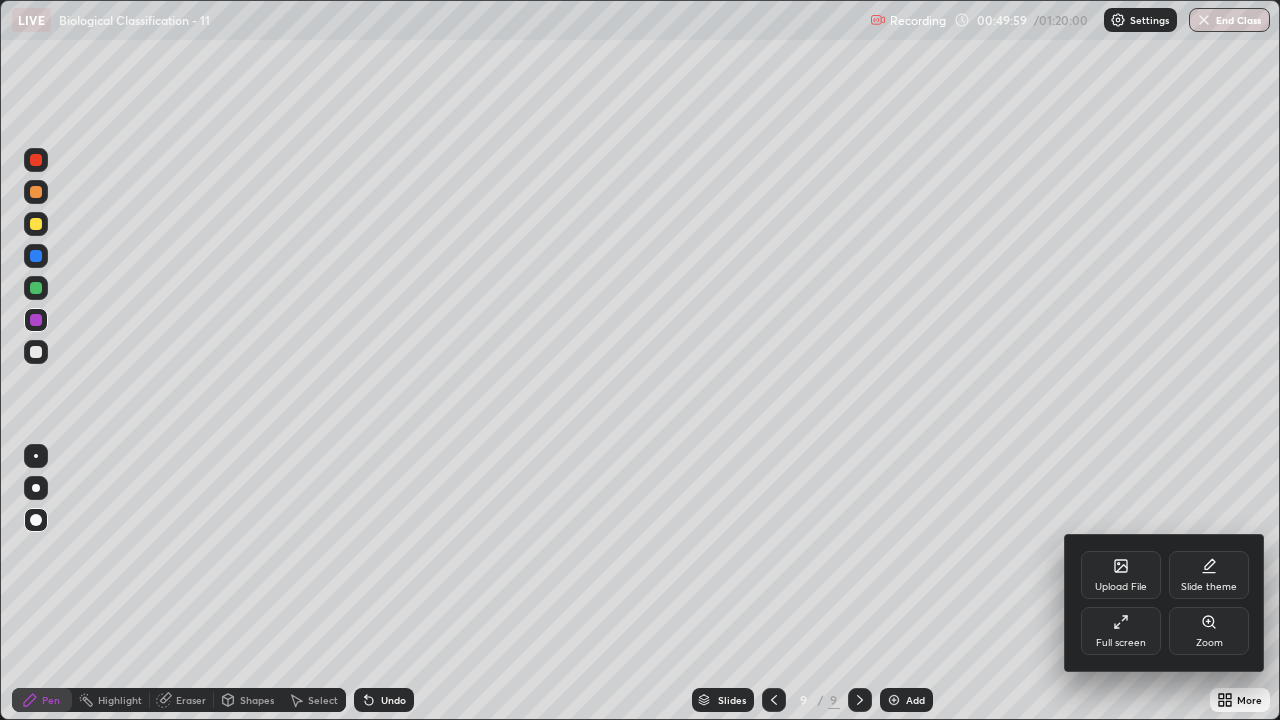
click at [1145, 592] on div "Full screen" at bounding box center [1121, 631] width 80 height 48
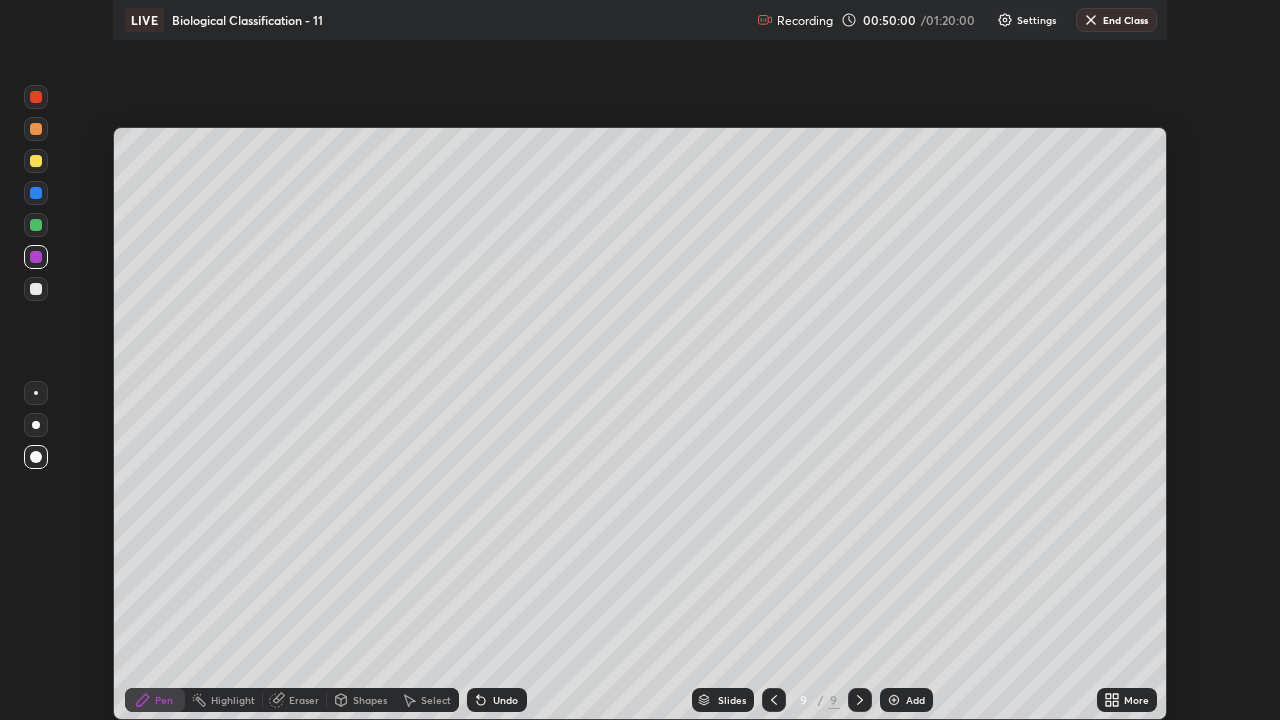
scroll to position [99392, 98705]
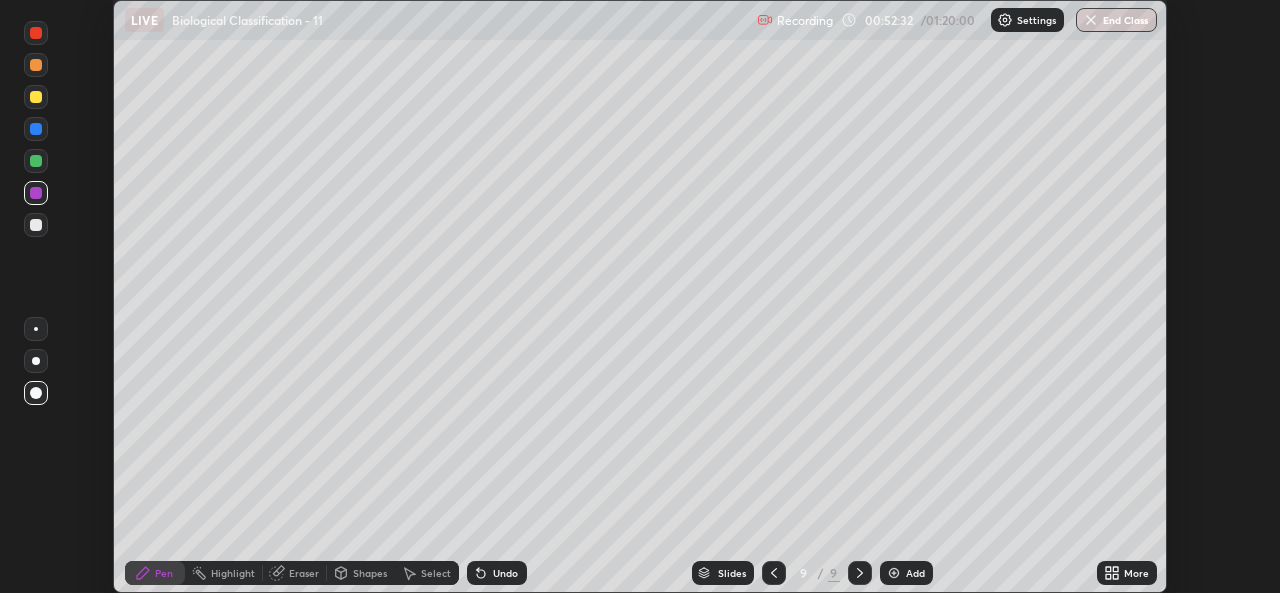
click at [897, 573] on img at bounding box center [894, 573] width 16 height 16
click at [1115, 568] on icon at bounding box center [1115, 569] width 5 height 5
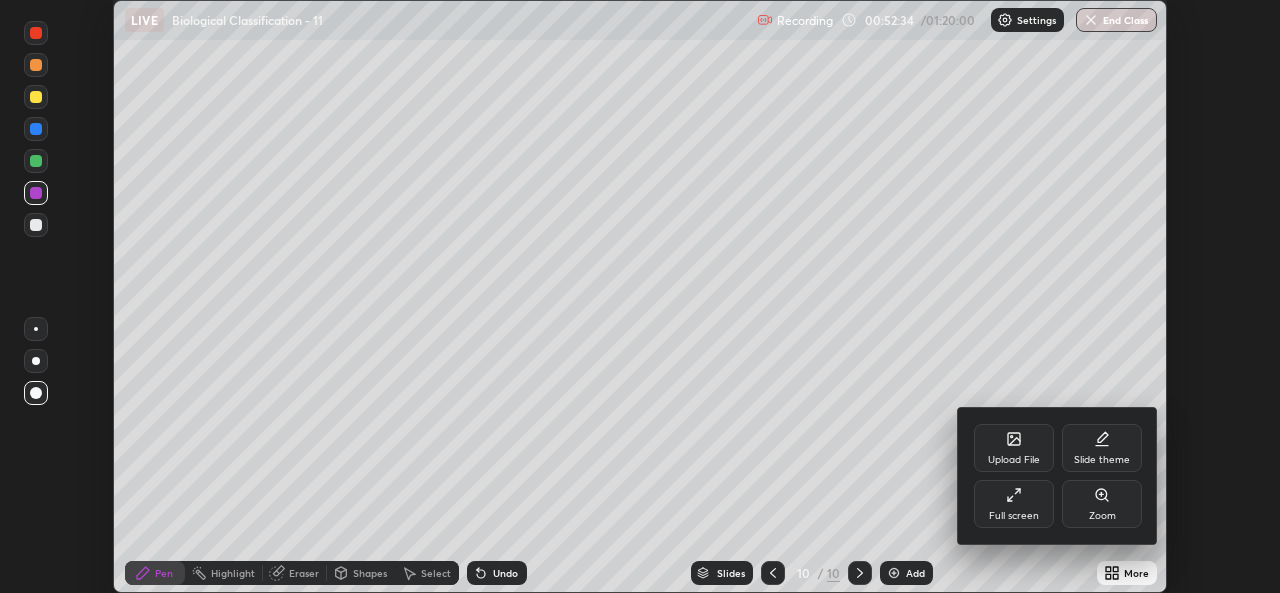
click at [1034, 514] on div "Full screen" at bounding box center [1014, 516] width 50 height 10
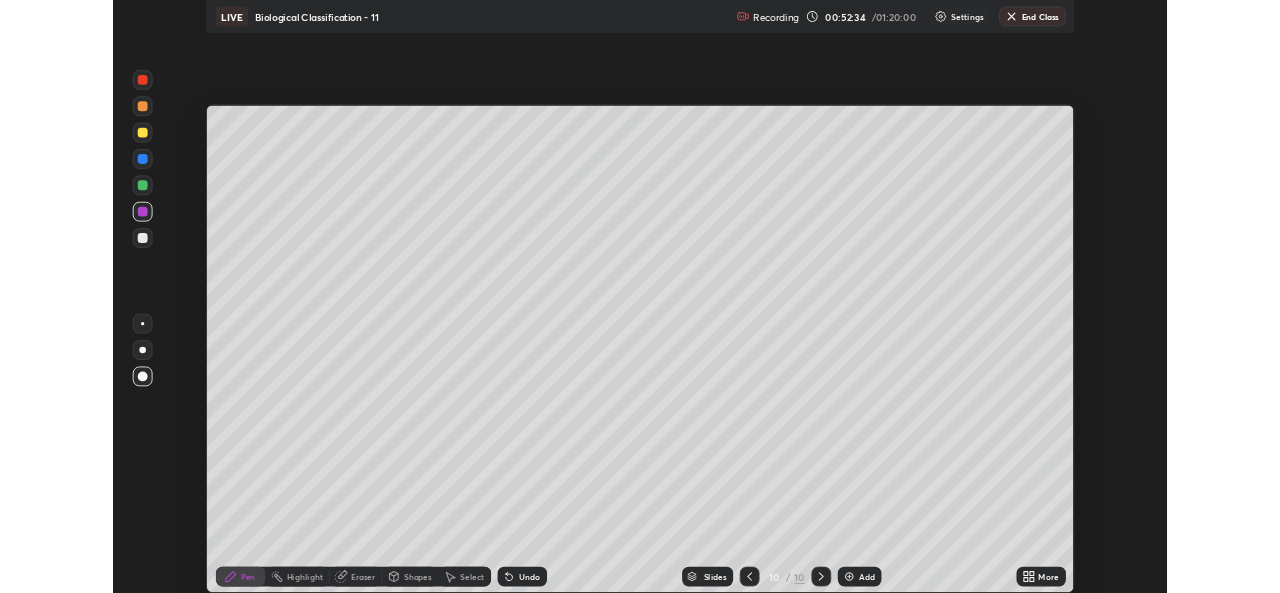
scroll to position [720, 1280]
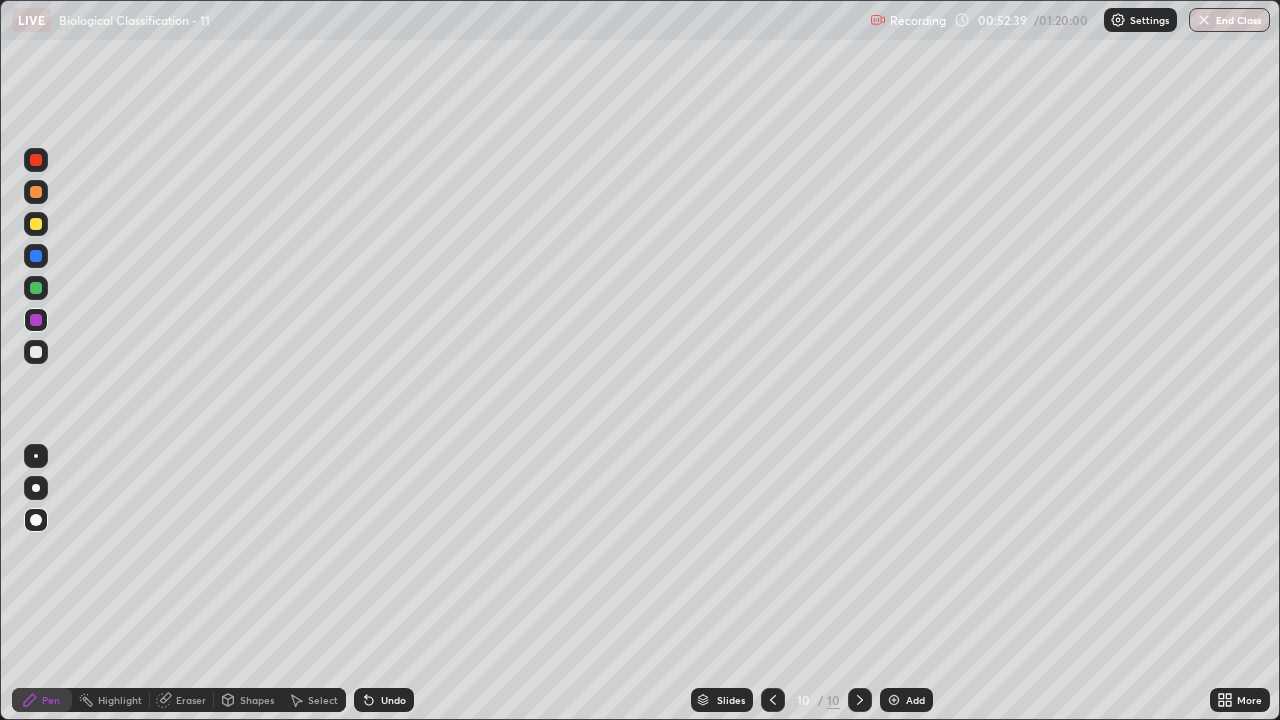
click at [274, 592] on div "Shapes" at bounding box center [248, 700] width 68 height 24
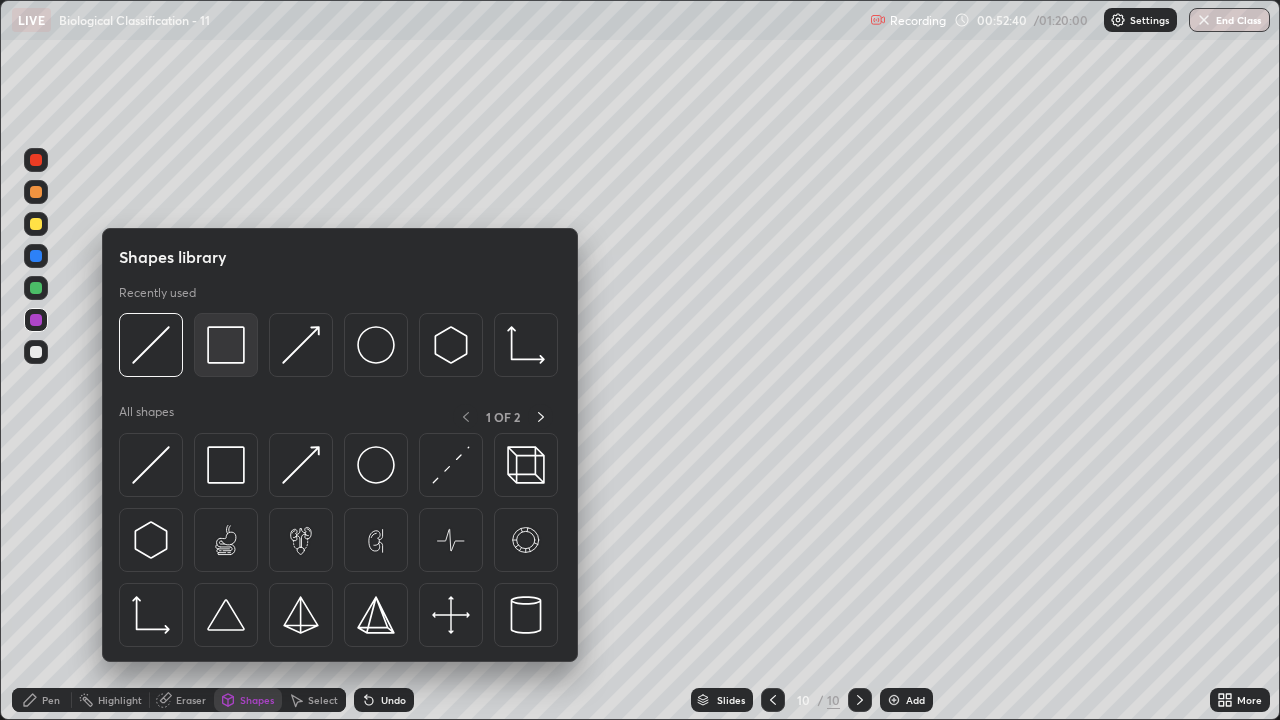
click at [220, 341] on img at bounding box center [226, 345] width 38 height 38
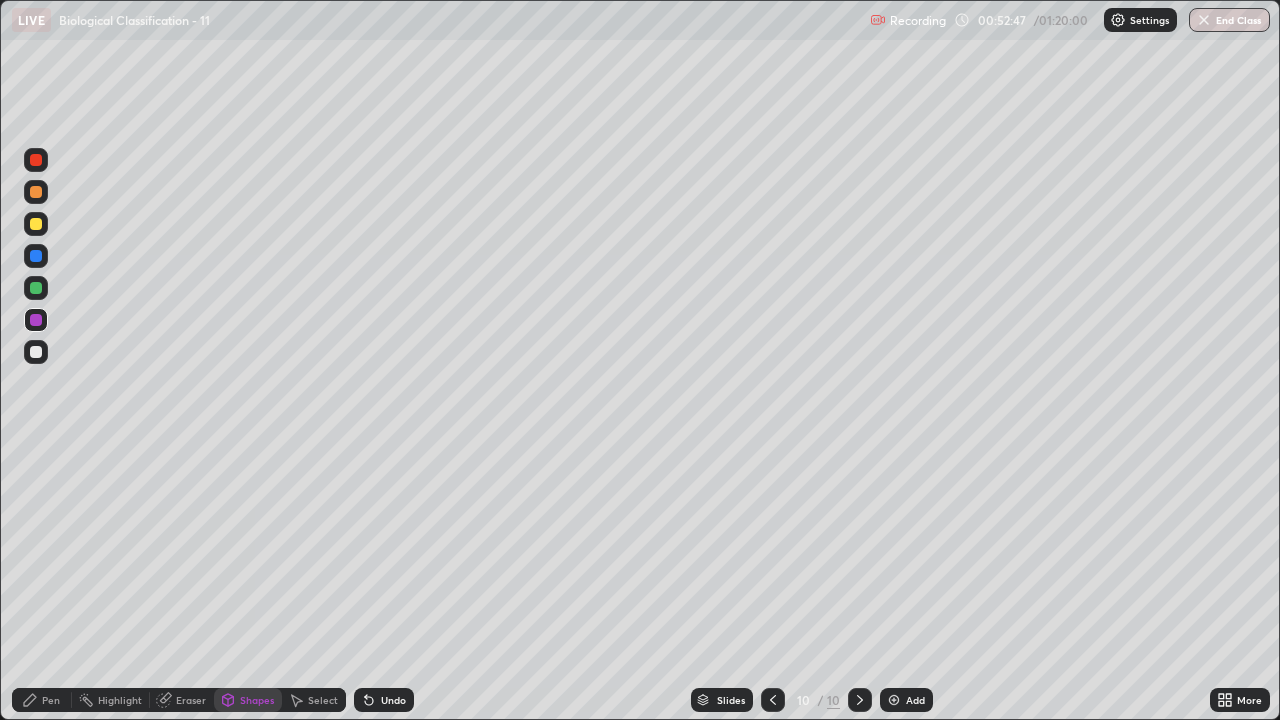
click at [57, 592] on div "Pen" at bounding box center [51, 700] width 18 height 10
click at [38, 357] on div at bounding box center [36, 352] width 12 height 12
click at [36, 225] on div at bounding box center [36, 224] width 12 height 12
click at [394, 592] on div "Undo" at bounding box center [393, 700] width 25 height 10
click at [389, 592] on div "Undo" at bounding box center [393, 700] width 25 height 10
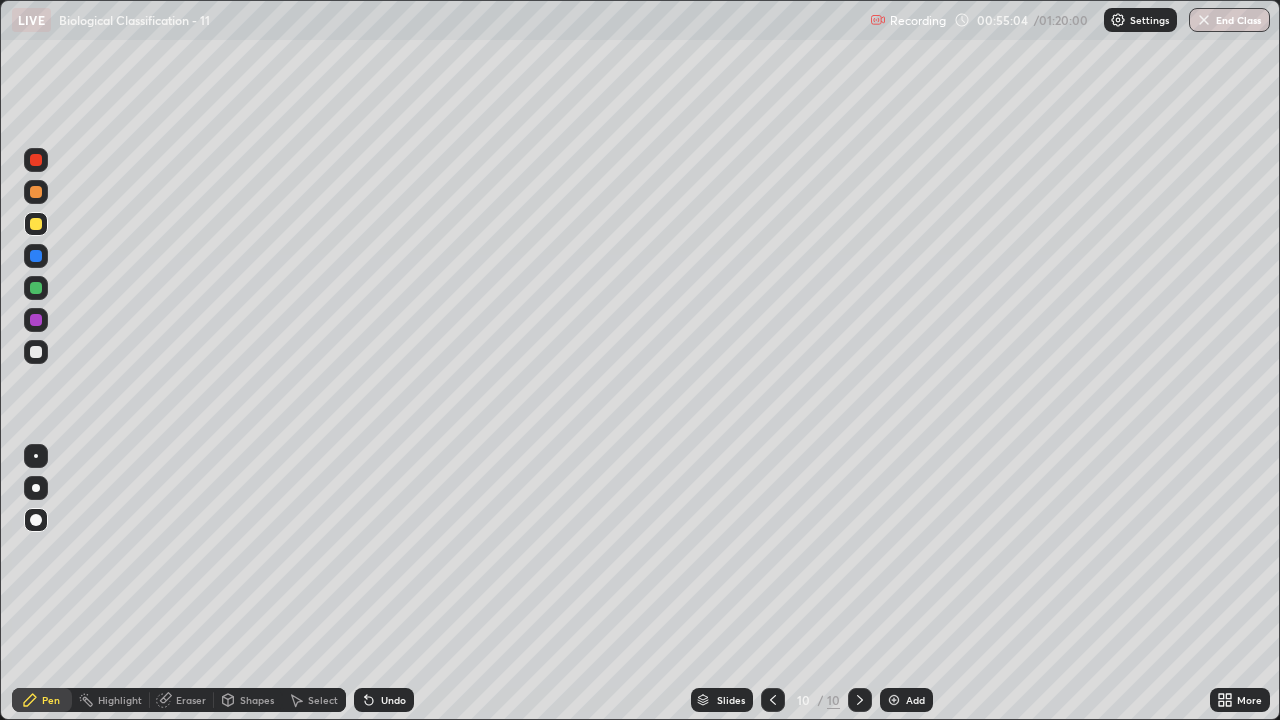
click at [388, 592] on div "Undo" at bounding box center [393, 700] width 25 height 10
click at [387, 592] on div "Undo" at bounding box center [393, 700] width 25 height 10
click at [386, 592] on div "Undo" at bounding box center [393, 700] width 25 height 10
click at [911, 592] on div "Add" at bounding box center [906, 700] width 53 height 24
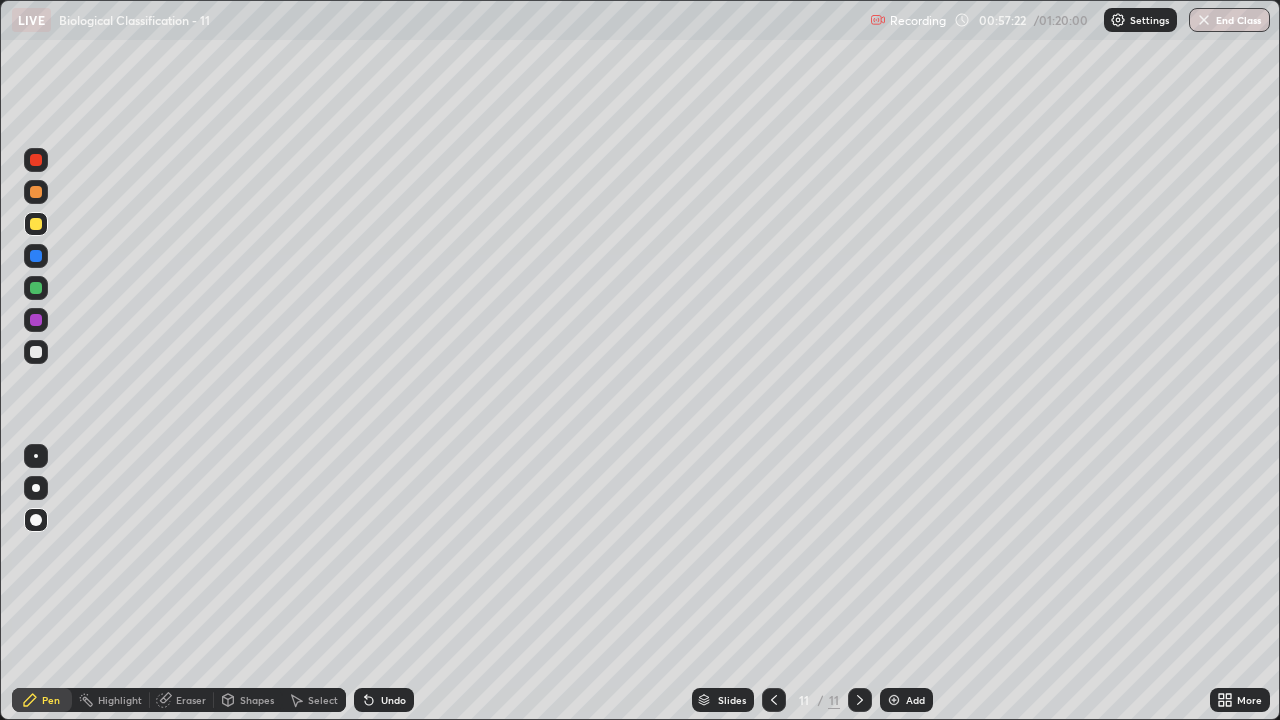
click at [36, 355] on div at bounding box center [36, 352] width 12 height 12
click at [381, 592] on div "Undo" at bounding box center [393, 700] width 25 height 10
click at [1244, 592] on div "More" at bounding box center [1249, 700] width 25 height 10
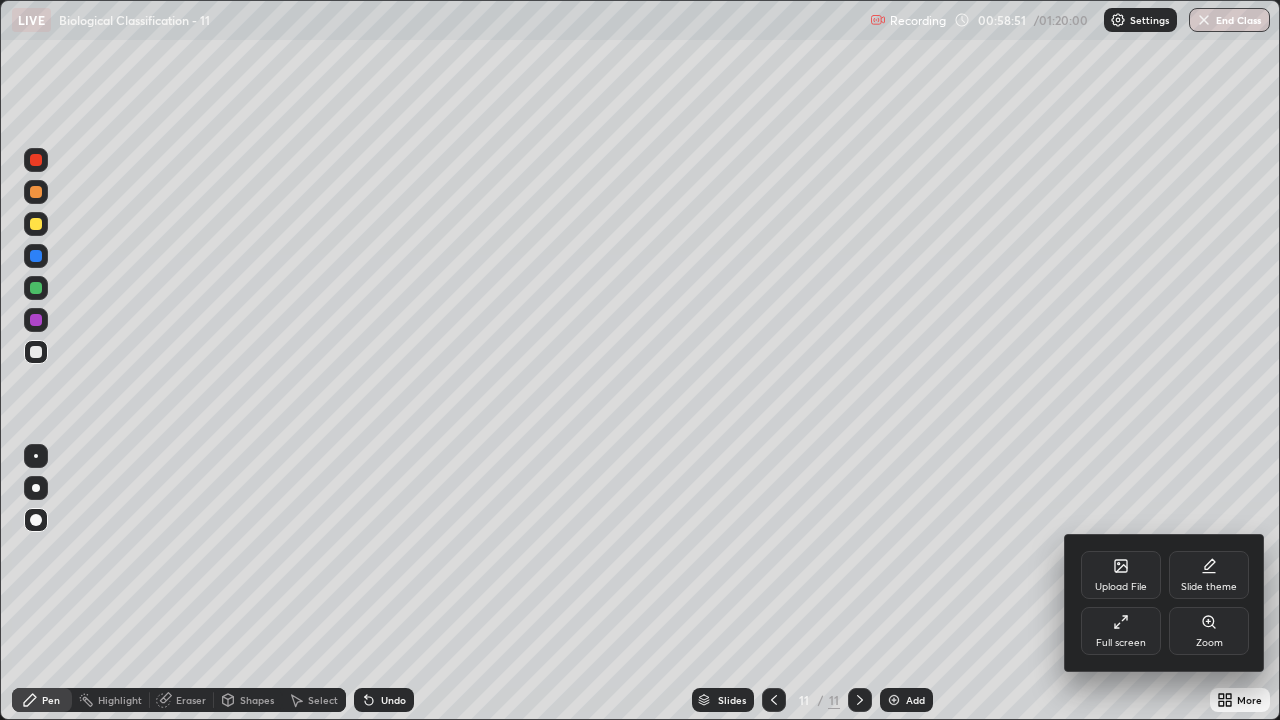
click at [1139, 592] on div "Full screen" at bounding box center [1121, 643] width 50 height 10
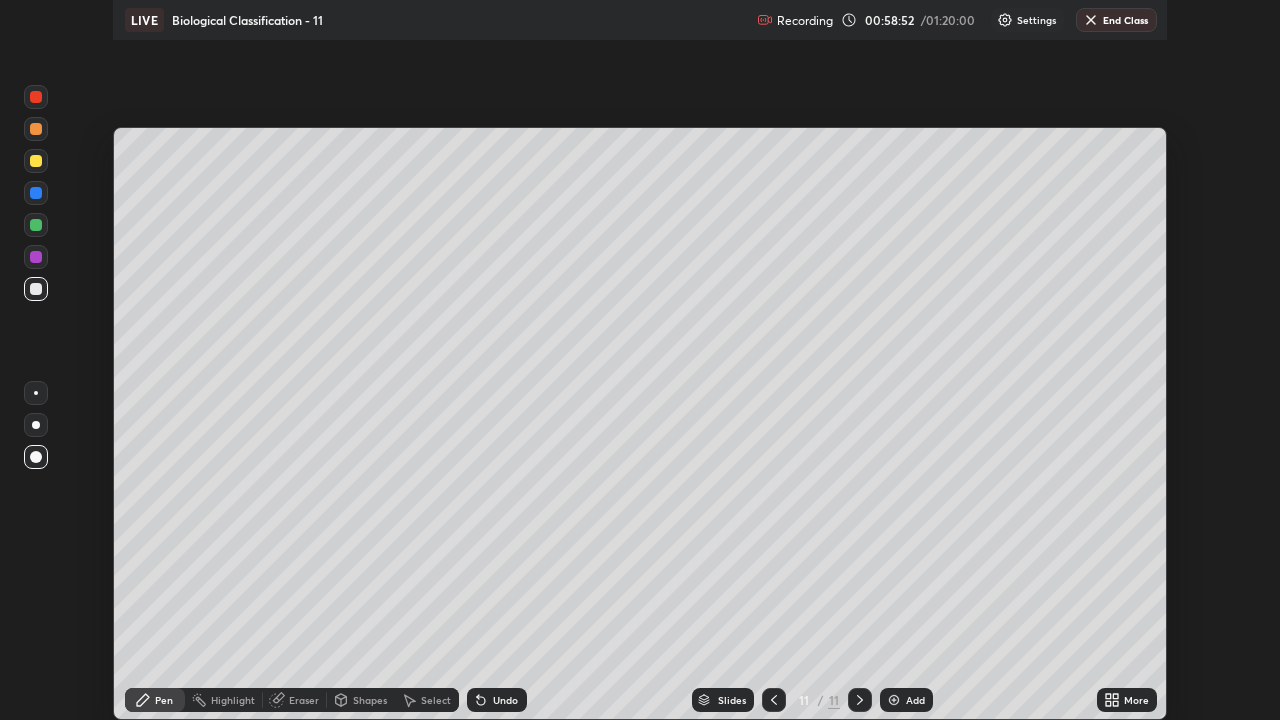
scroll to position [99392, 98705]
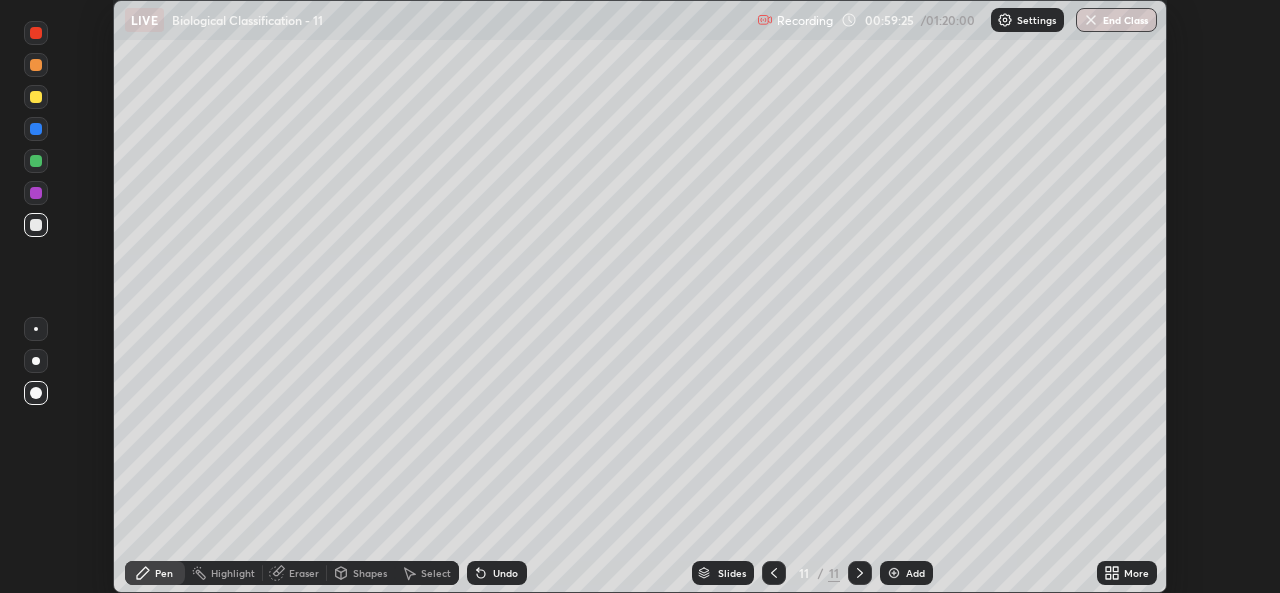
click at [1108, 569] on icon at bounding box center [1108, 569] width 5 height 5
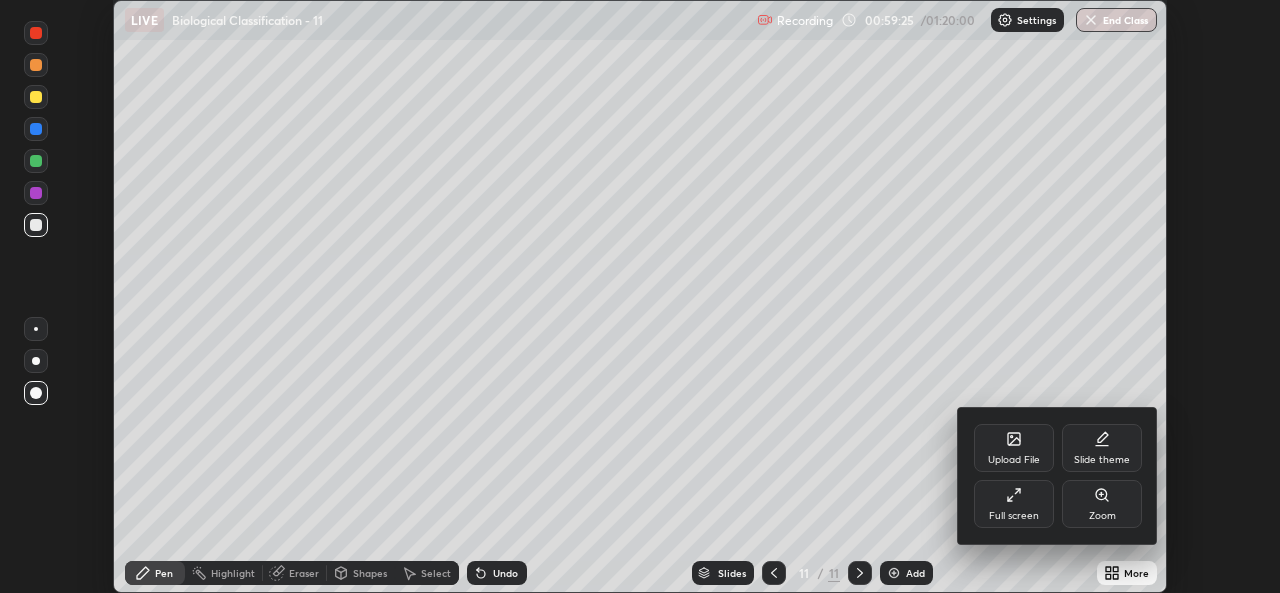
click at [1034, 511] on div "Full screen" at bounding box center [1014, 516] width 50 height 10
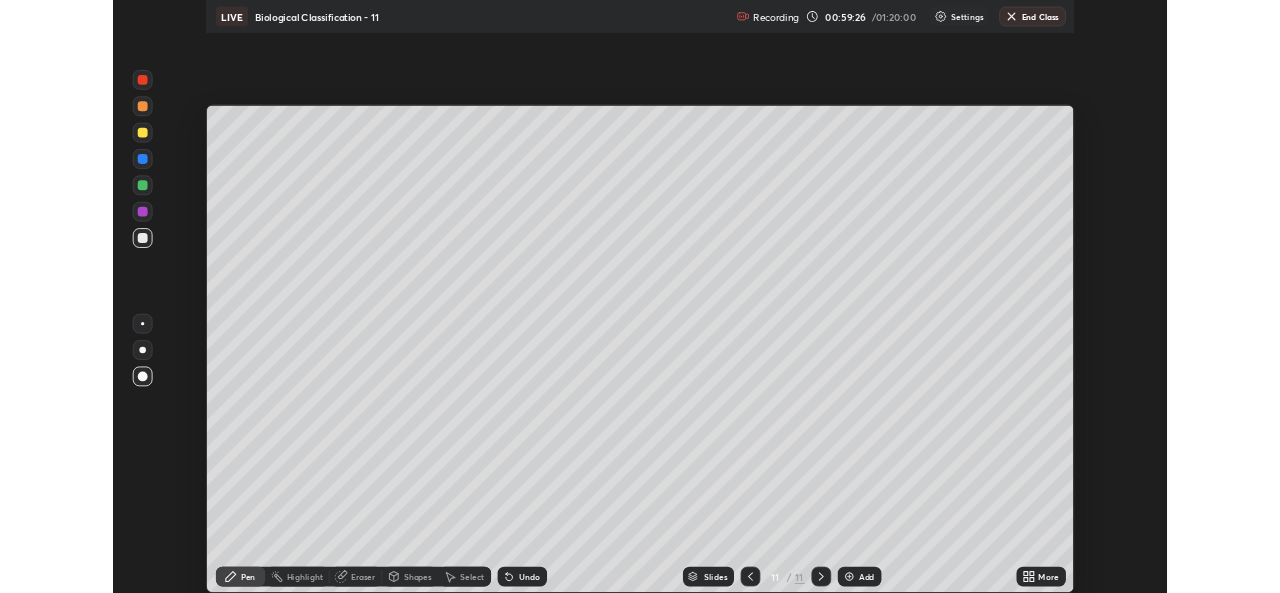
scroll to position [720, 1280]
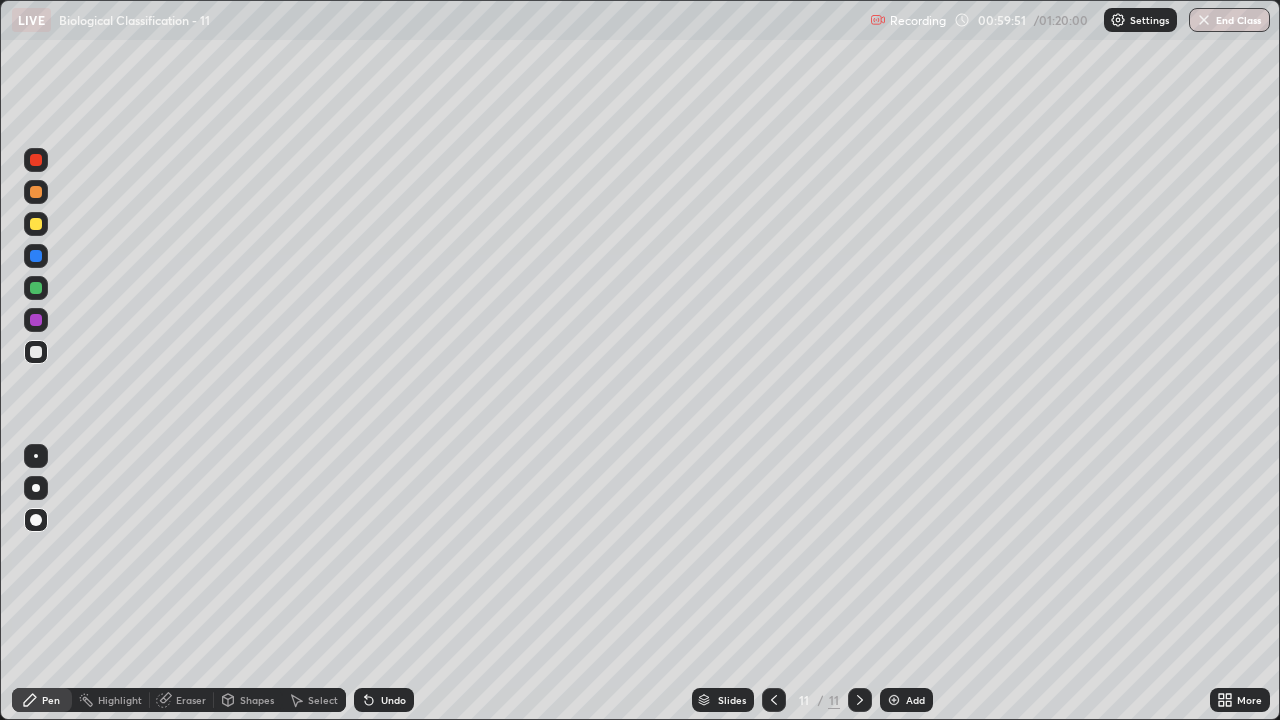
click at [38, 290] on div at bounding box center [36, 288] width 12 height 12
click at [395, 592] on div "Undo" at bounding box center [393, 700] width 25 height 10
click at [392, 592] on div "Undo" at bounding box center [384, 700] width 60 height 24
click at [902, 592] on div "Add" at bounding box center [906, 700] width 53 height 24
click at [41, 199] on div at bounding box center [36, 192] width 24 height 24
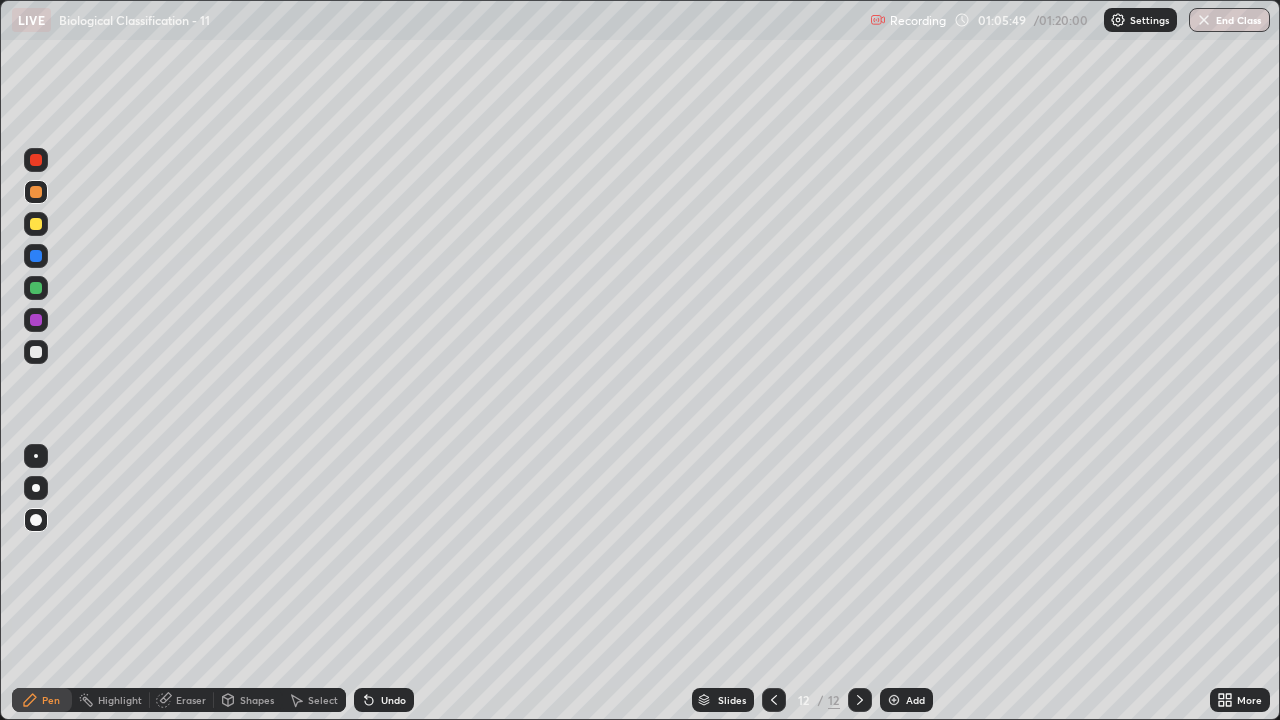
click at [863, 592] on icon at bounding box center [860, 700] width 16 height 16
click at [856, 592] on icon at bounding box center [860, 700] width 16 height 16
click at [893, 592] on img at bounding box center [894, 700] width 16 height 16
click at [39, 356] on div at bounding box center [36, 352] width 12 height 12
click at [772, 592] on icon at bounding box center [774, 700] width 16 height 16
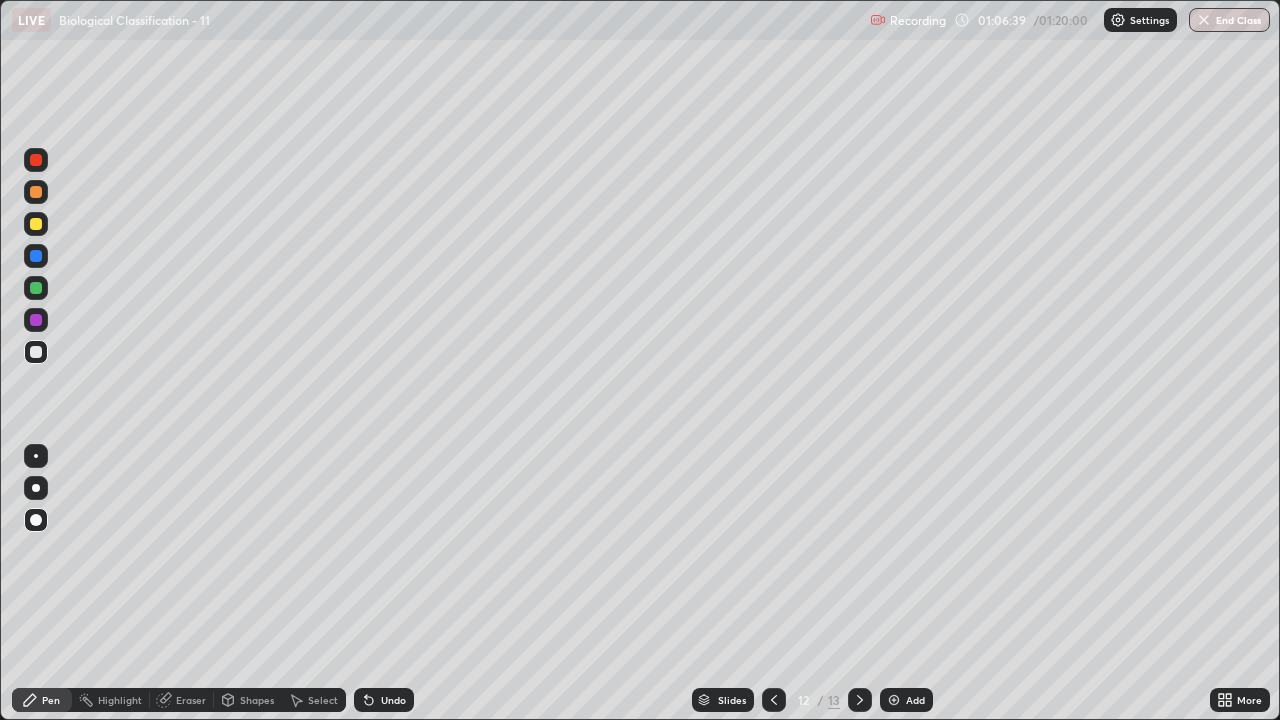
click at [772, 592] on icon at bounding box center [774, 700] width 16 height 16
click at [858, 592] on icon at bounding box center [860, 700] width 16 height 16
click at [849, 592] on div at bounding box center [860, 700] width 24 height 24
click at [773, 592] on icon at bounding box center [774, 700] width 16 height 16
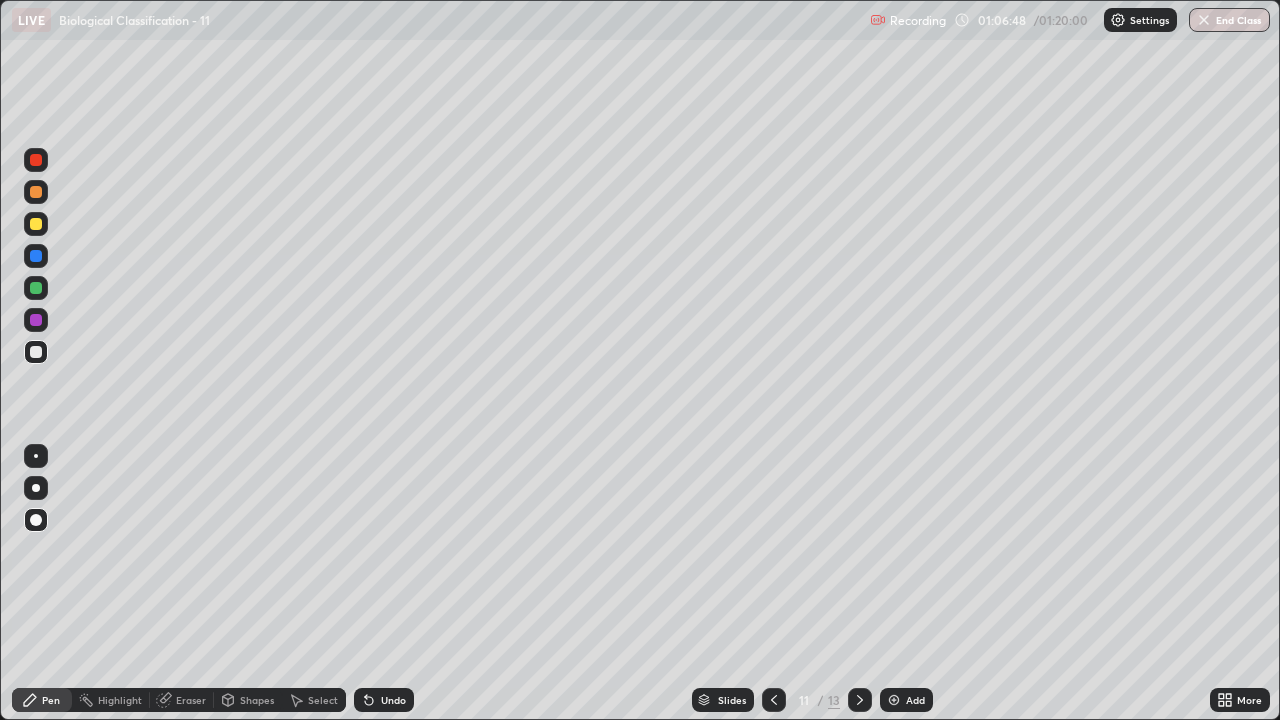
click at [858, 592] on icon at bounding box center [860, 700] width 16 height 16
click at [859, 592] on icon at bounding box center [860, 700] width 6 height 10
click at [1242, 592] on div "More" at bounding box center [1249, 700] width 25 height 10
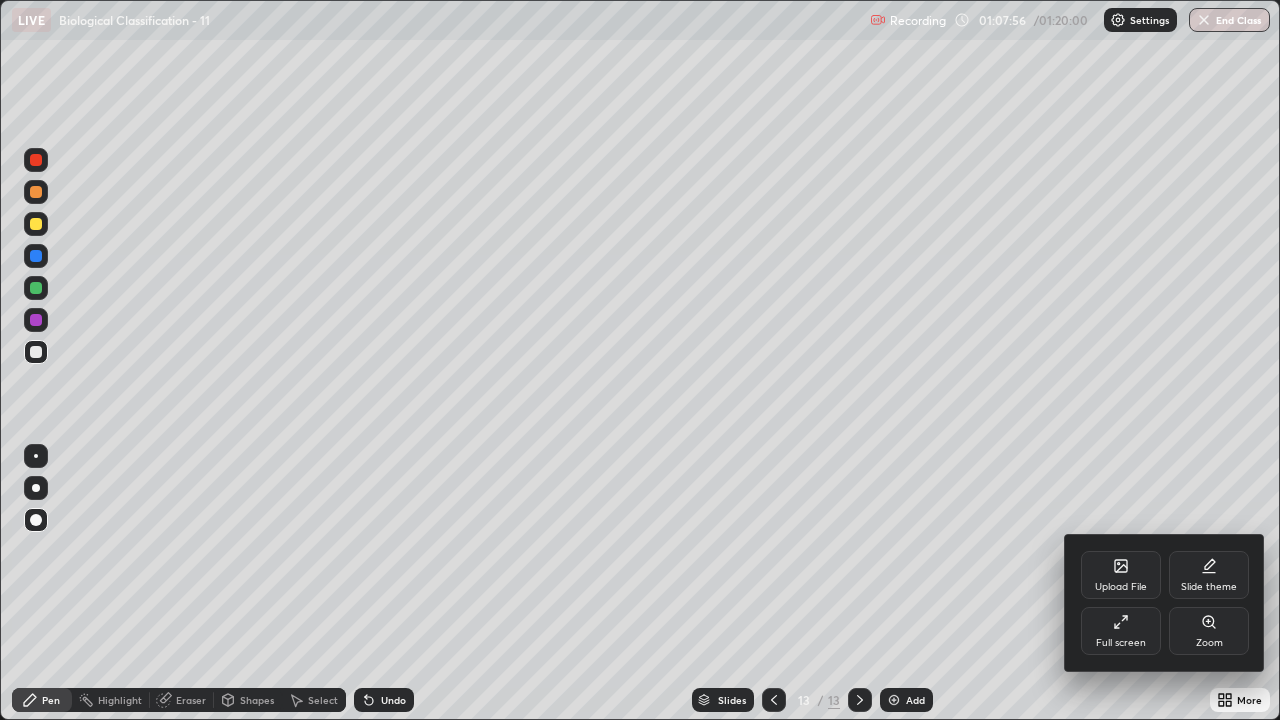
click at [1132, 592] on div "Full screen" at bounding box center [1121, 643] width 50 height 10
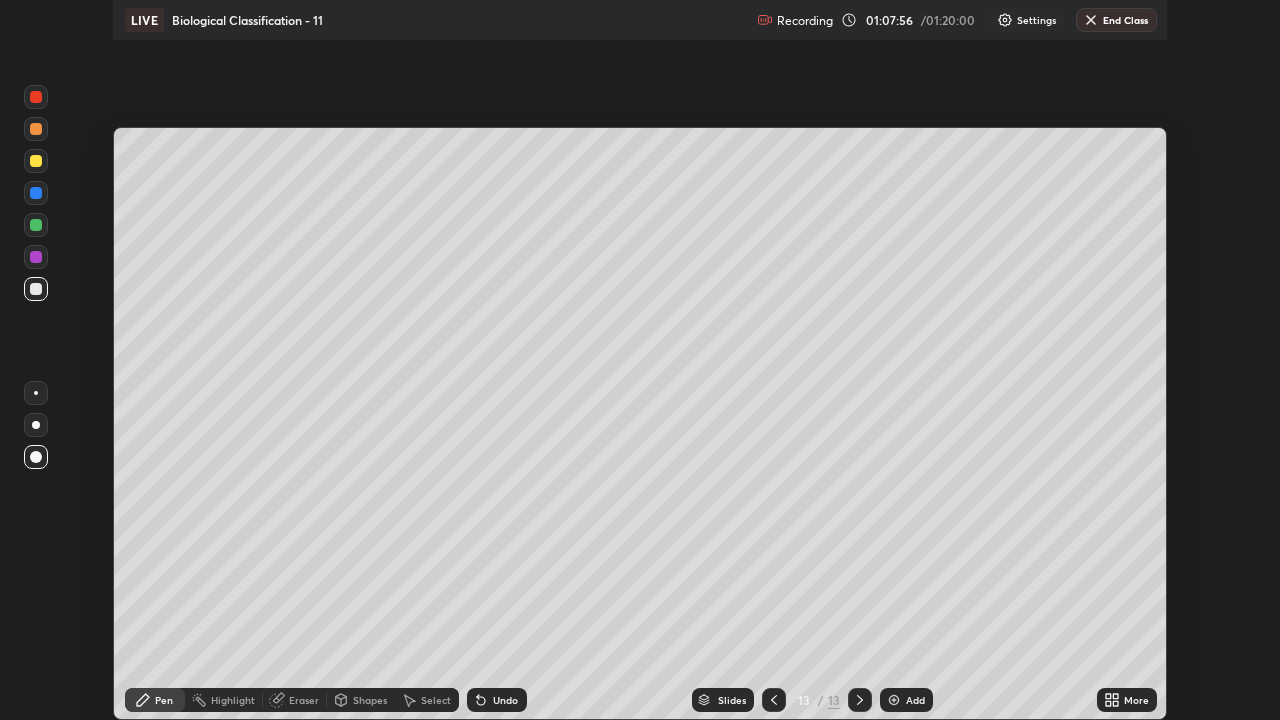
scroll to position [99392, 98705]
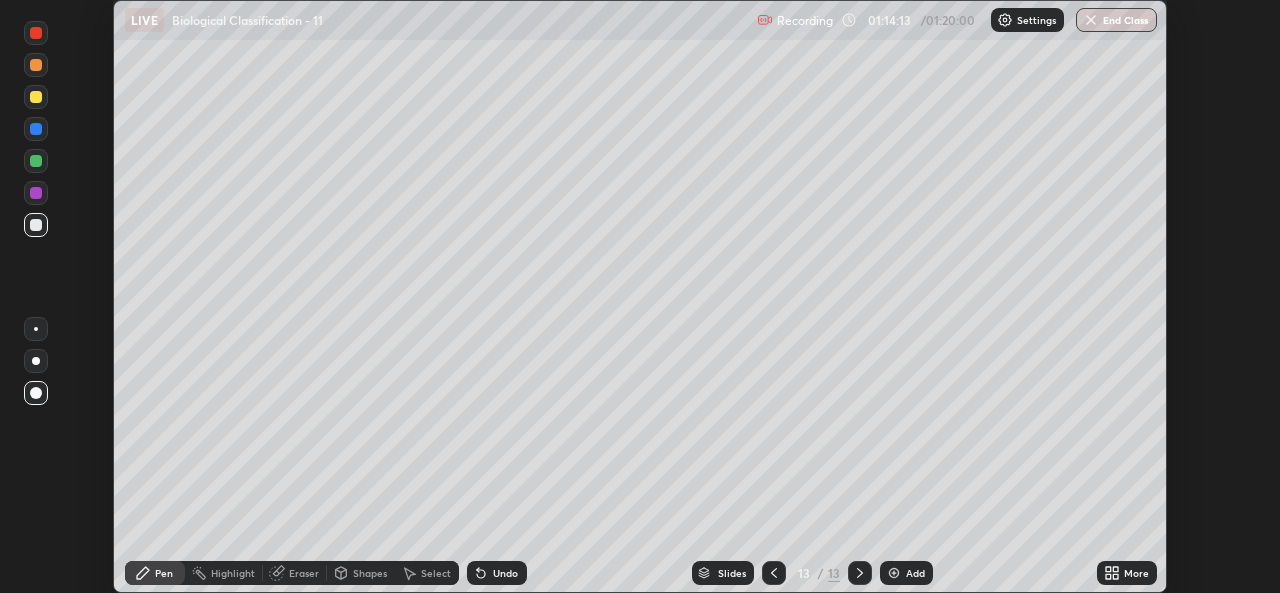
click at [1119, 572] on icon at bounding box center [1112, 573] width 16 height 16
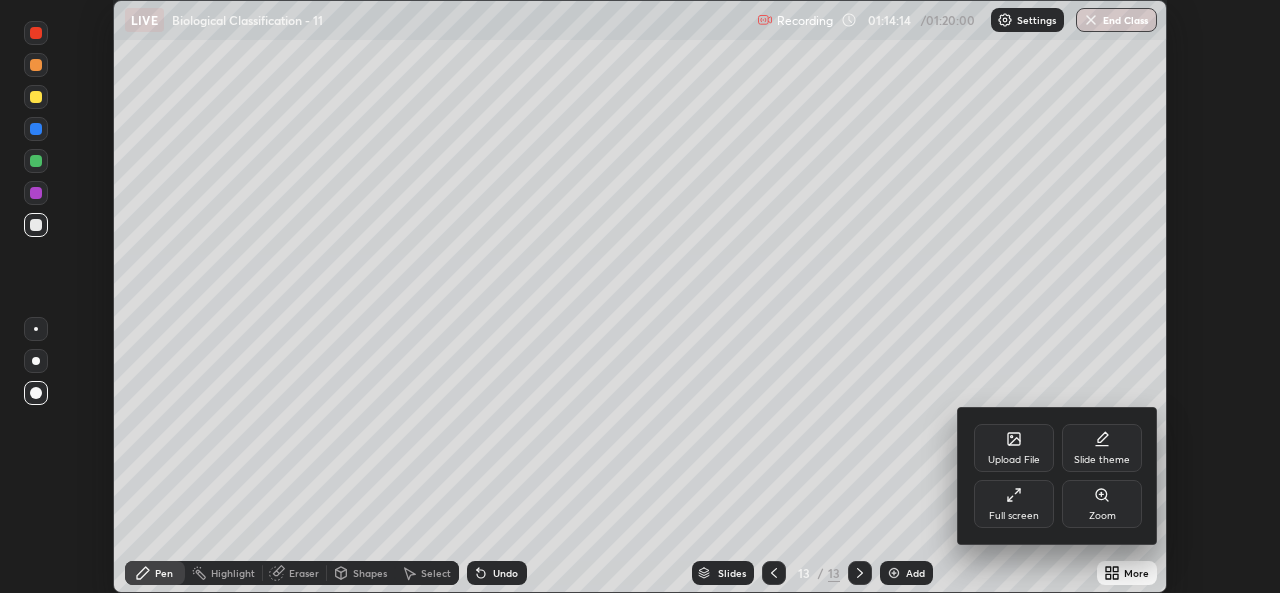
click at [1012, 511] on div "Full screen" at bounding box center [1014, 516] width 50 height 10
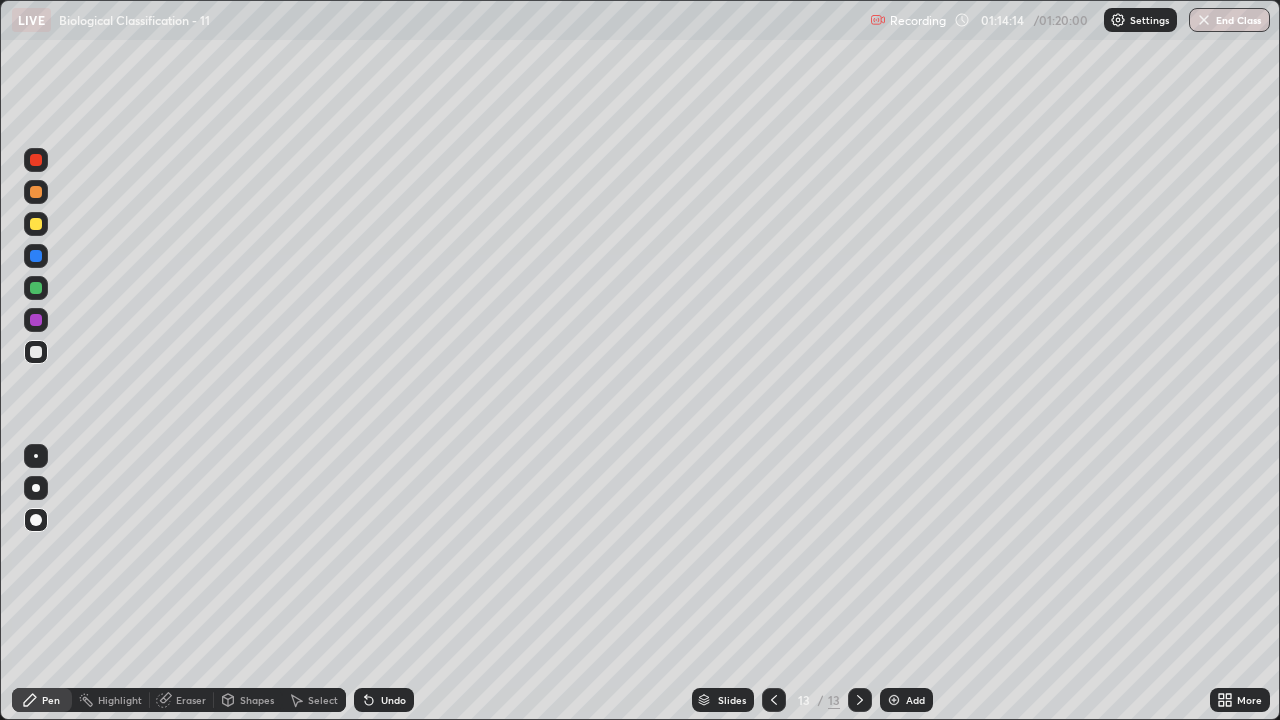
scroll to position [720, 1280]
click at [1223, 29] on button "End Class" at bounding box center [1230, 20] width 79 height 24
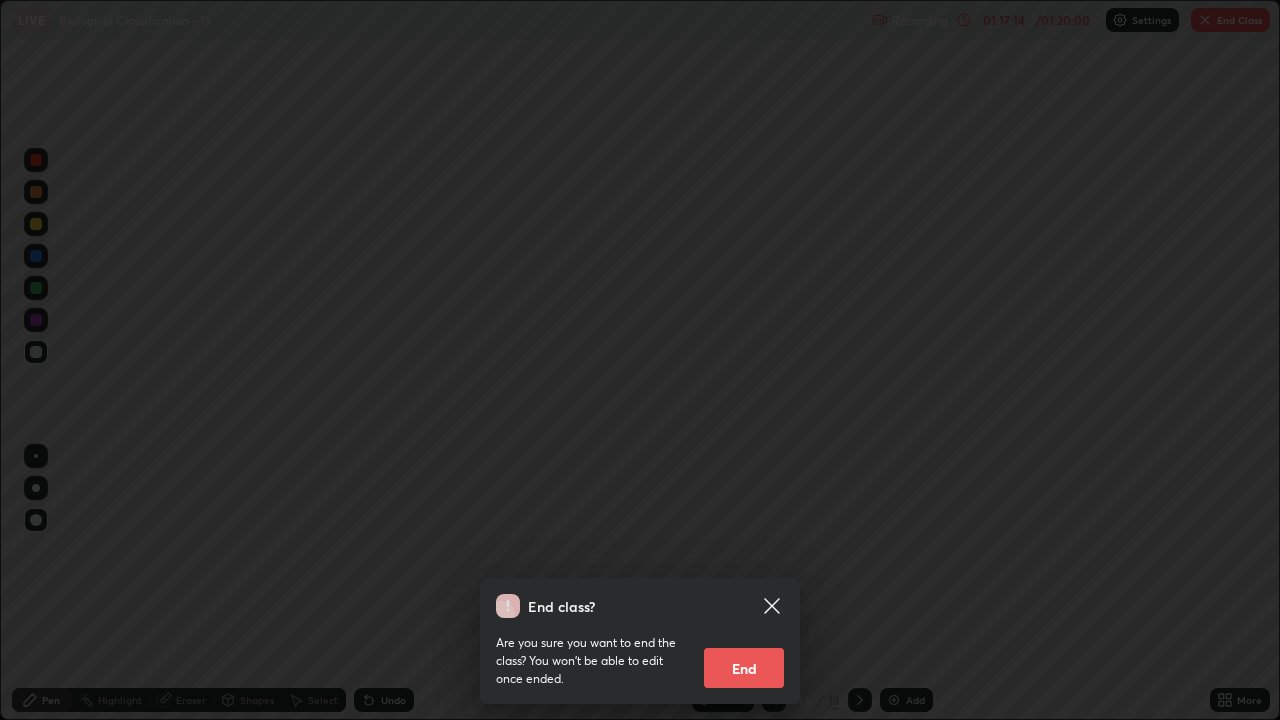
click at [750, 592] on button "End" at bounding box center [744, 668] width 80 height 40
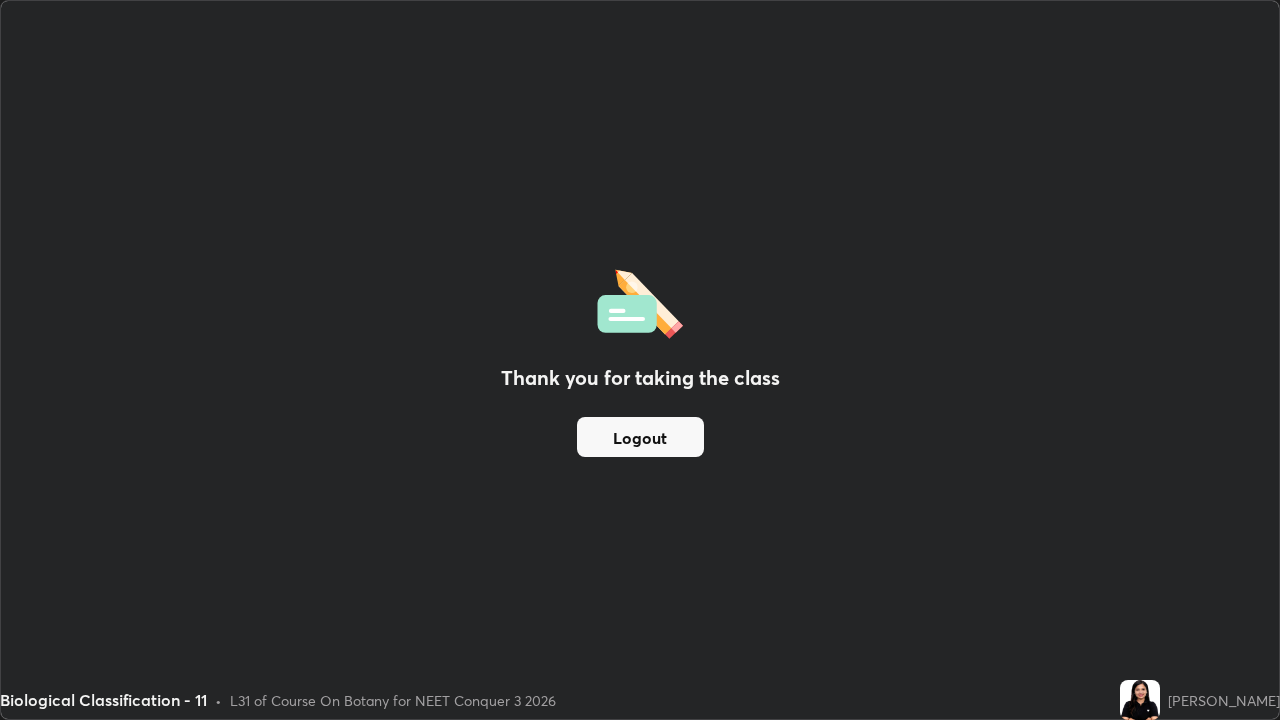
click at [664, 438] on button "Logout" at bounding box center [640, 437] width 127 height 40
